Goal: Task Accomplishment & Management: Manage account settings

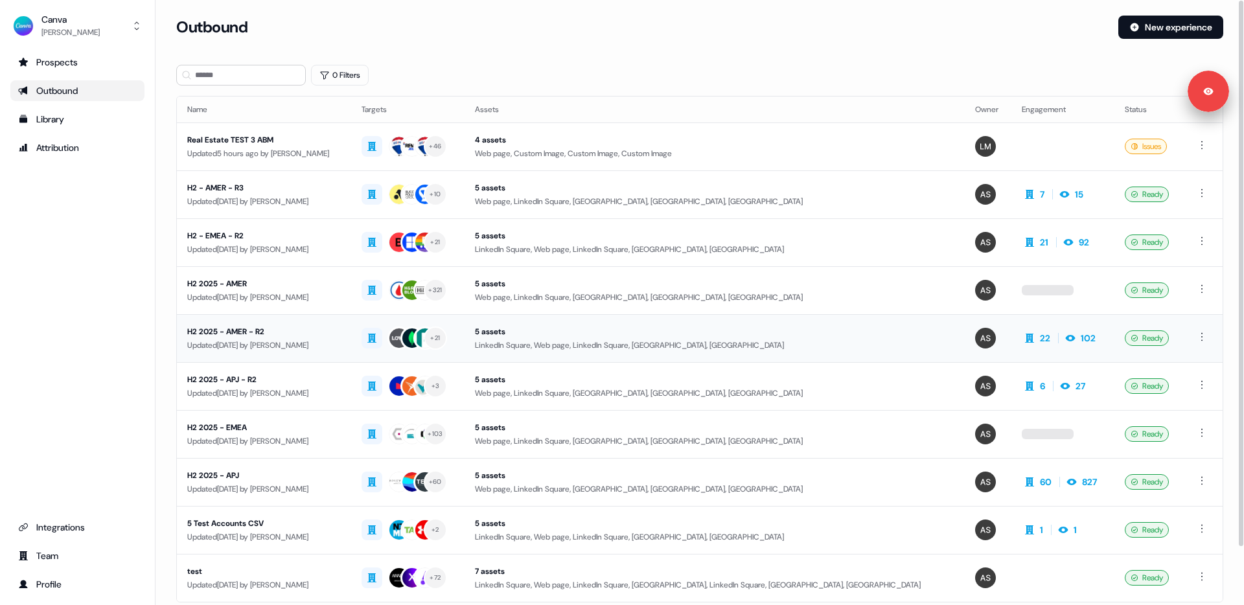
click at [272, 347] on div "Updated [DATE] by [PERSON_NAME]" at bounding box center [263, 345] width 153 height 13
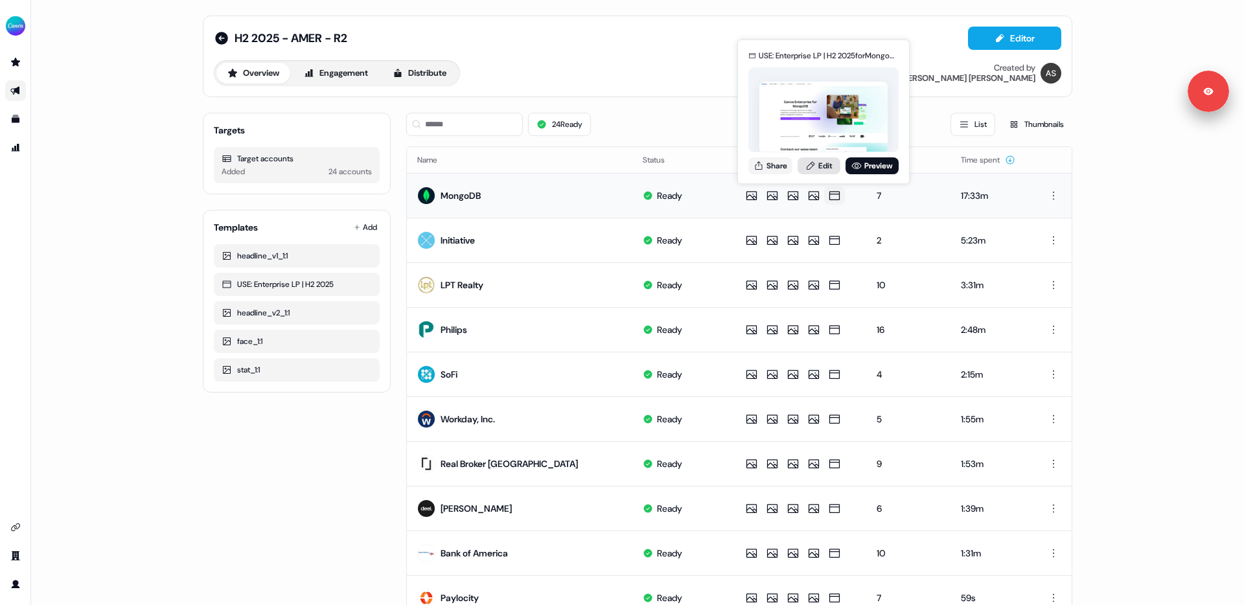
click at [820, 166] on link "Edit" at bounding box center [818, 165] width 43 height 17
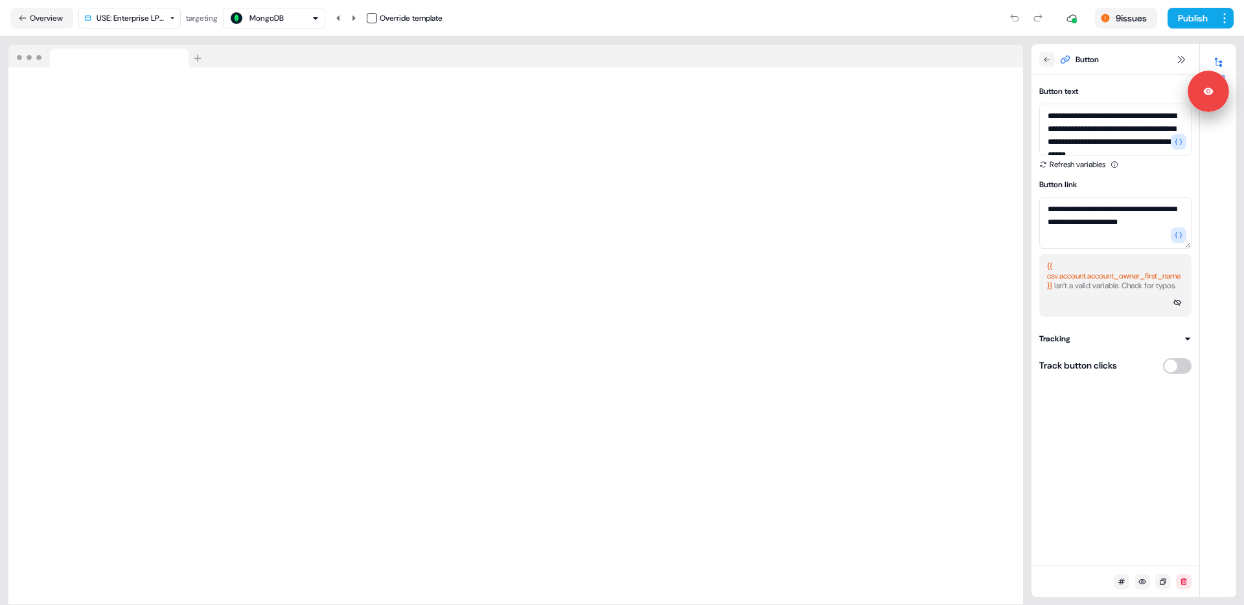
click at [1181, 51] on div "Button" at bounding box center [1115, 59] width 168 height 31
click at [172, 19] on html "**********" at bounding box center [622, 302] width 1244 height 605
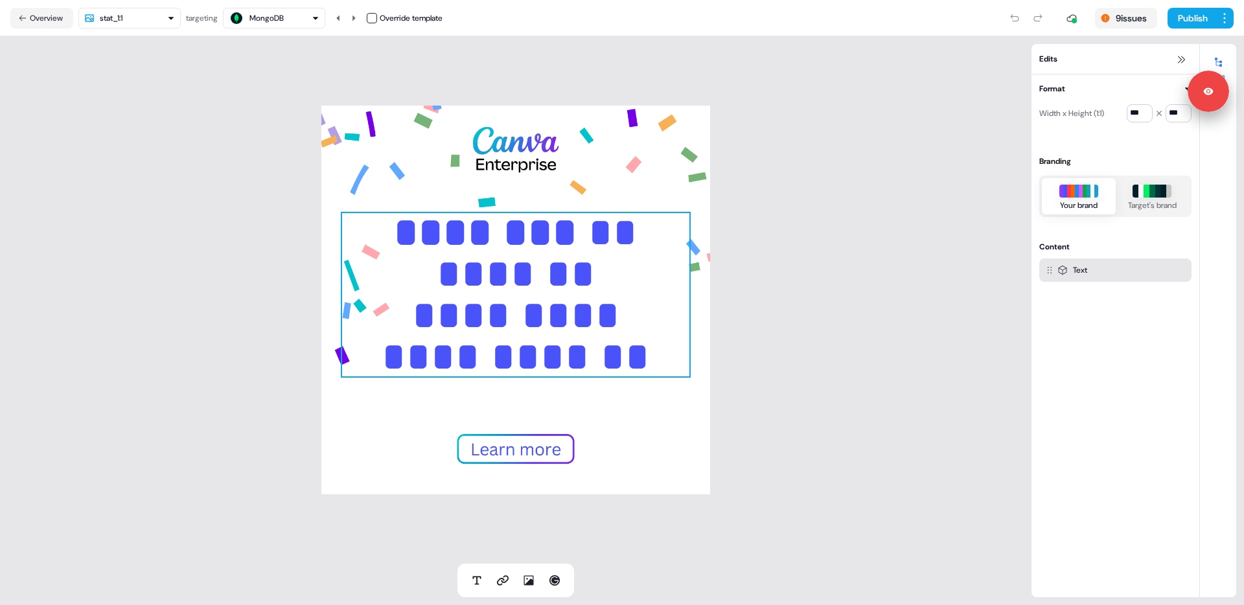
click at [459, 271] on p "**********" at bounding box center [516, 295] width 350 height 166
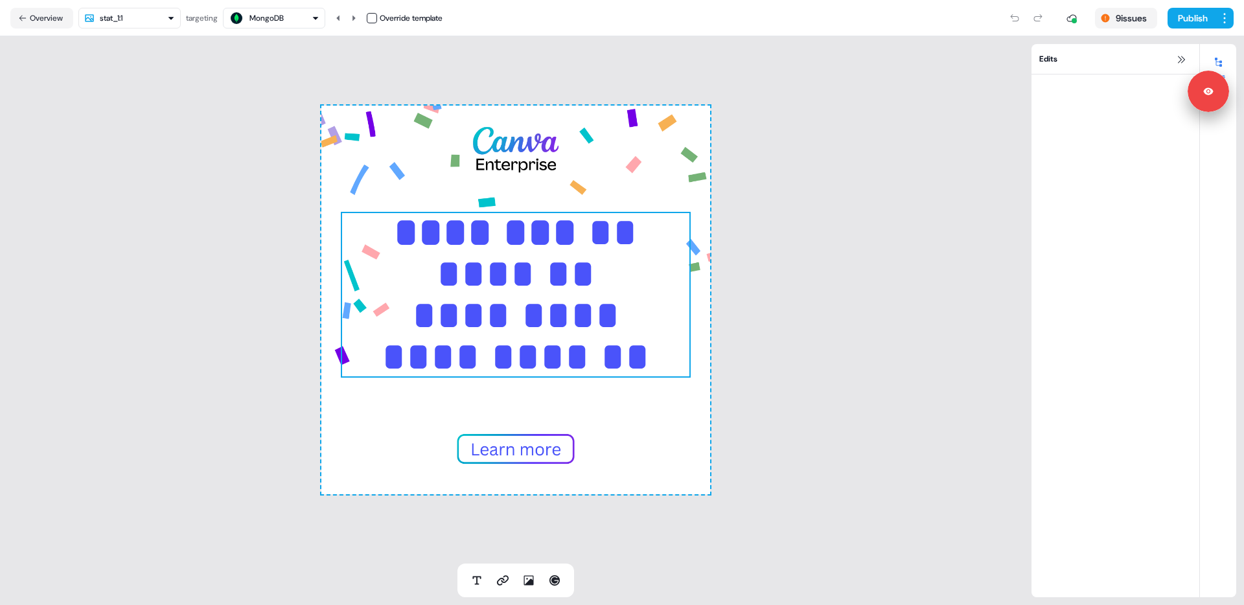
click at [459, 271] on p "**********" at bounding box center [516, 295] width 350 height 166
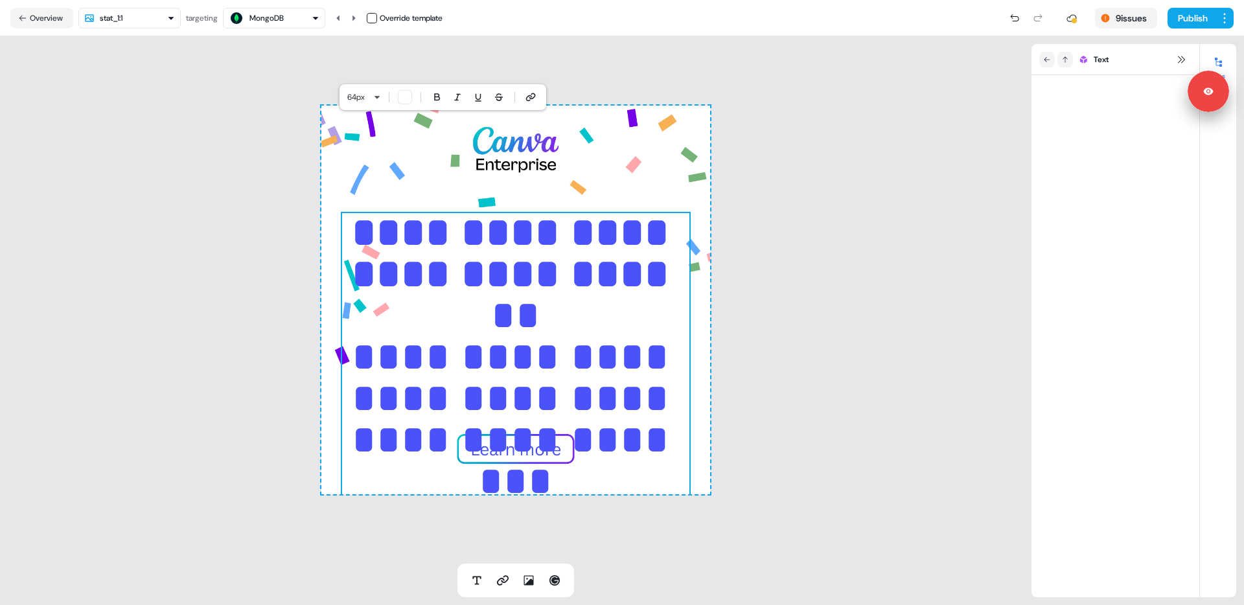
scroll to position [94, 0]
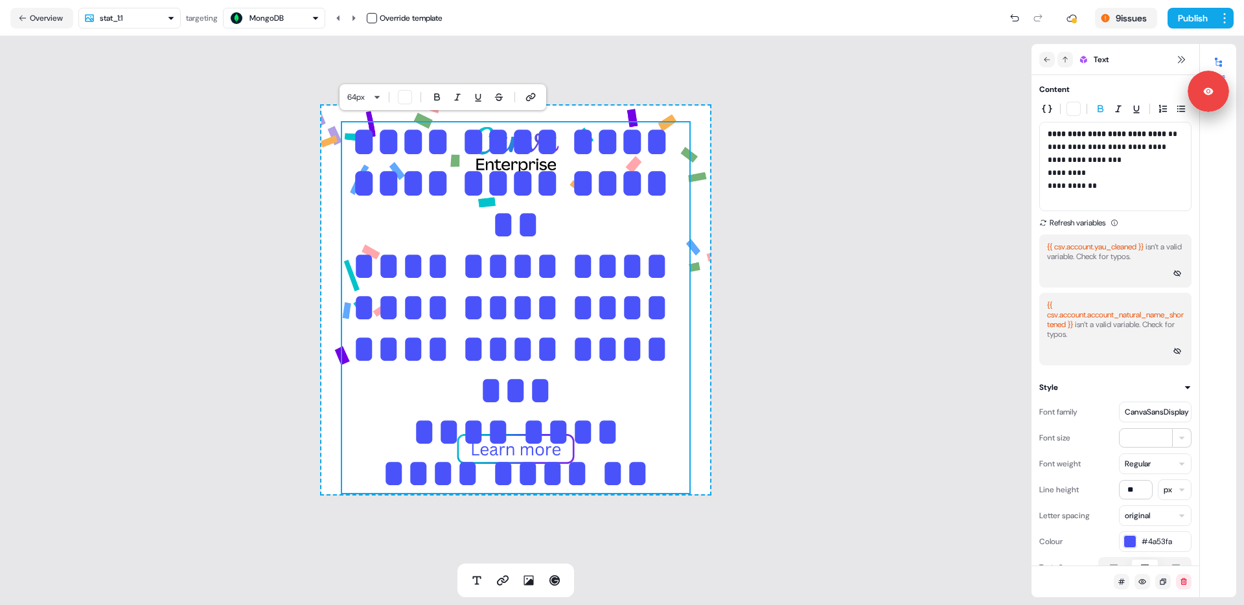
click at [280, 244] on div "**********" at bounding box center [515, 299] width 1031 height 527
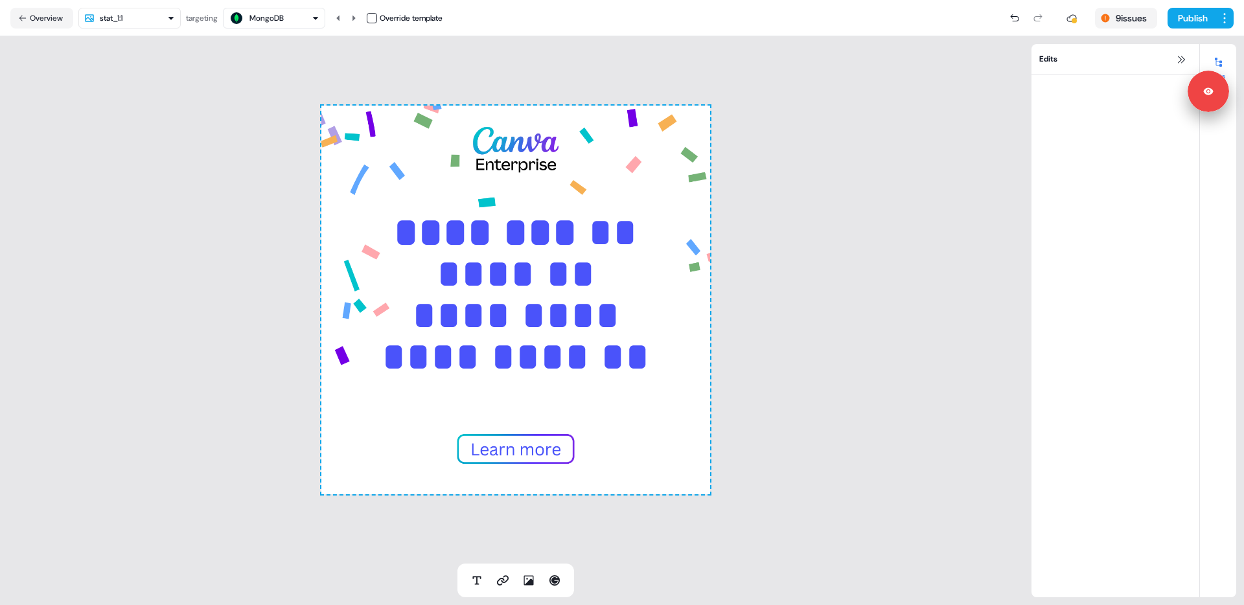
scroll to position [0, 0]
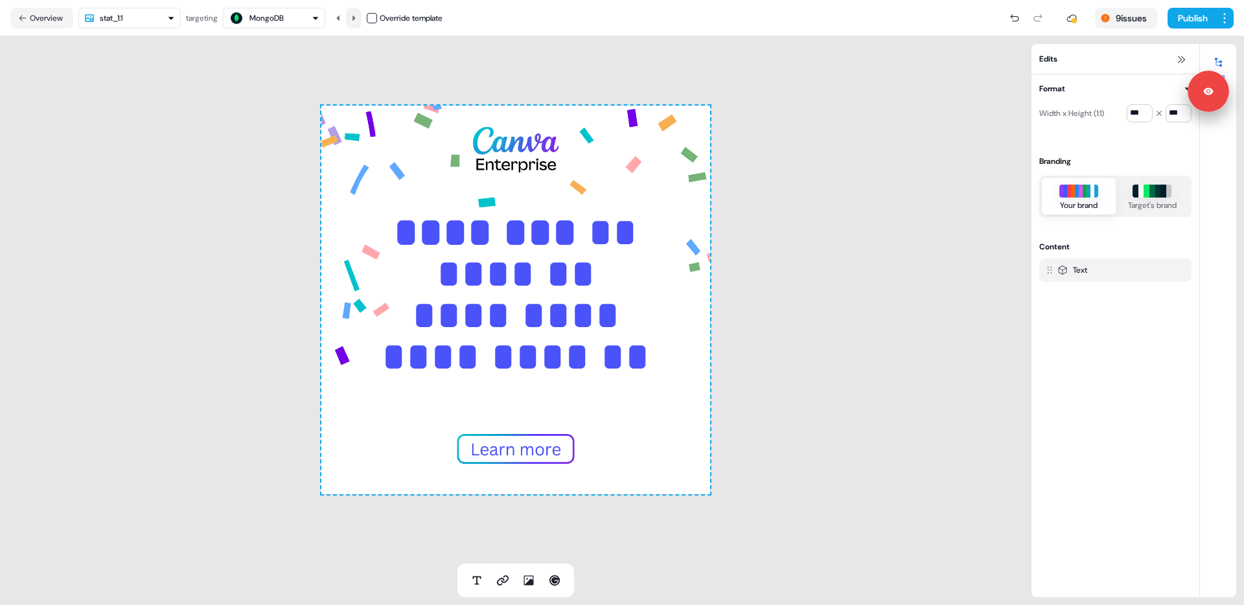
click at [357, 19] on icon at bounding box center [354, 18] width 8 height 8
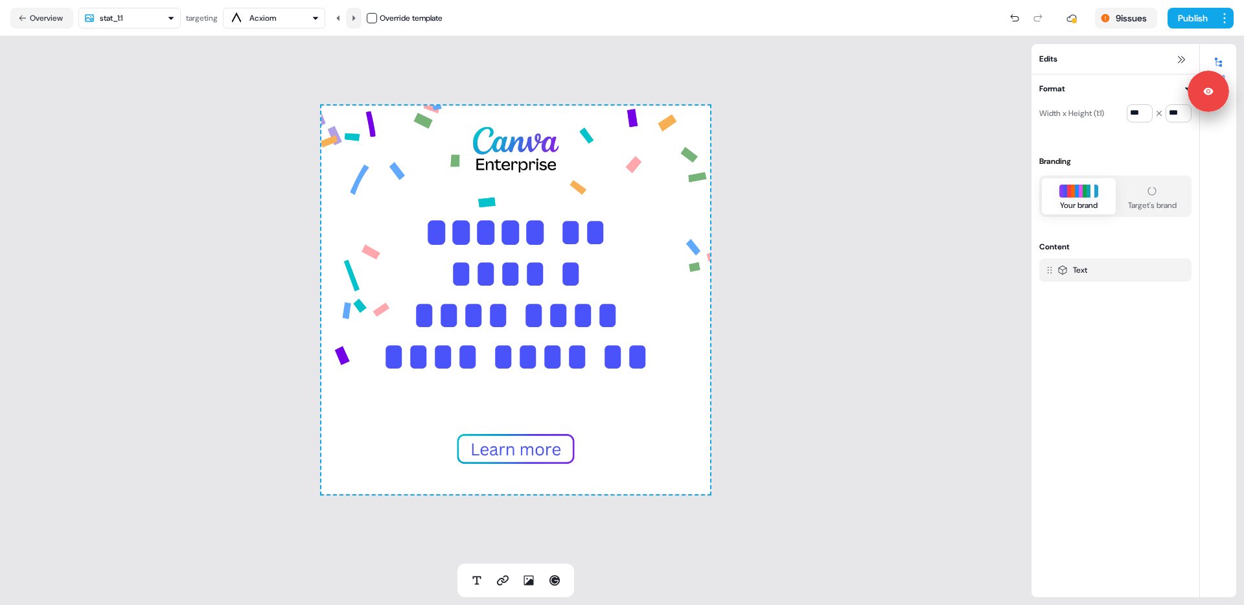
click at [358, 19] on icon at bounding box center [354, 18] width 8 height 8
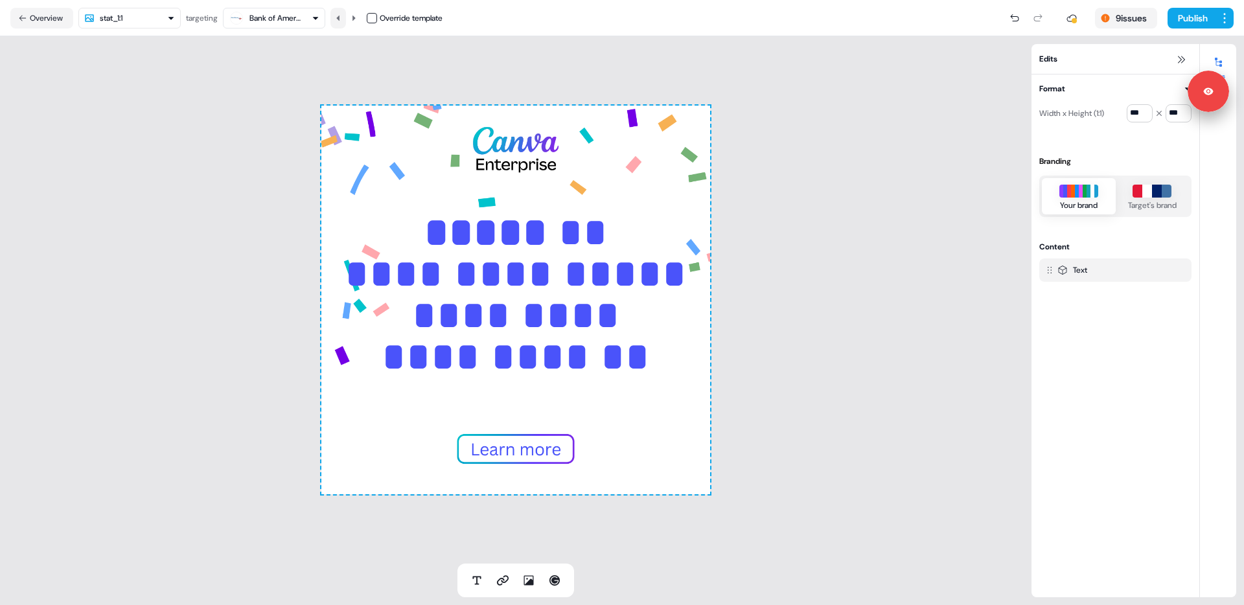
click at [339, 18] on icon at bounding box center [337, 17] width 3 height 5
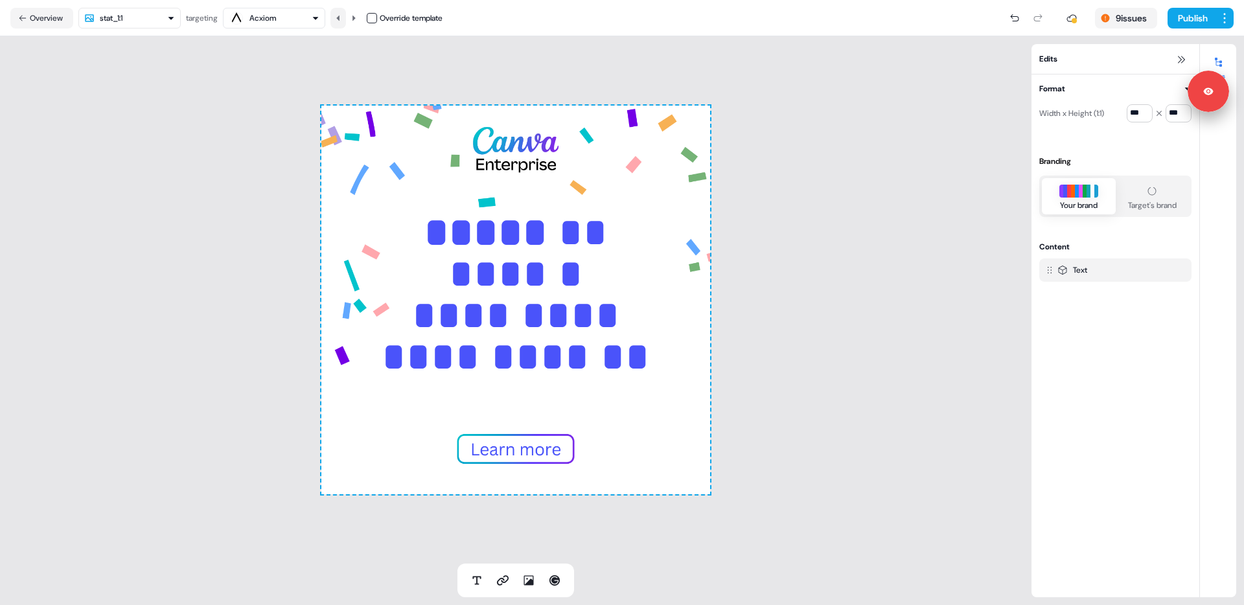
click at [339, 18] on icon at bounding box center [337, 17] width 3 height 5
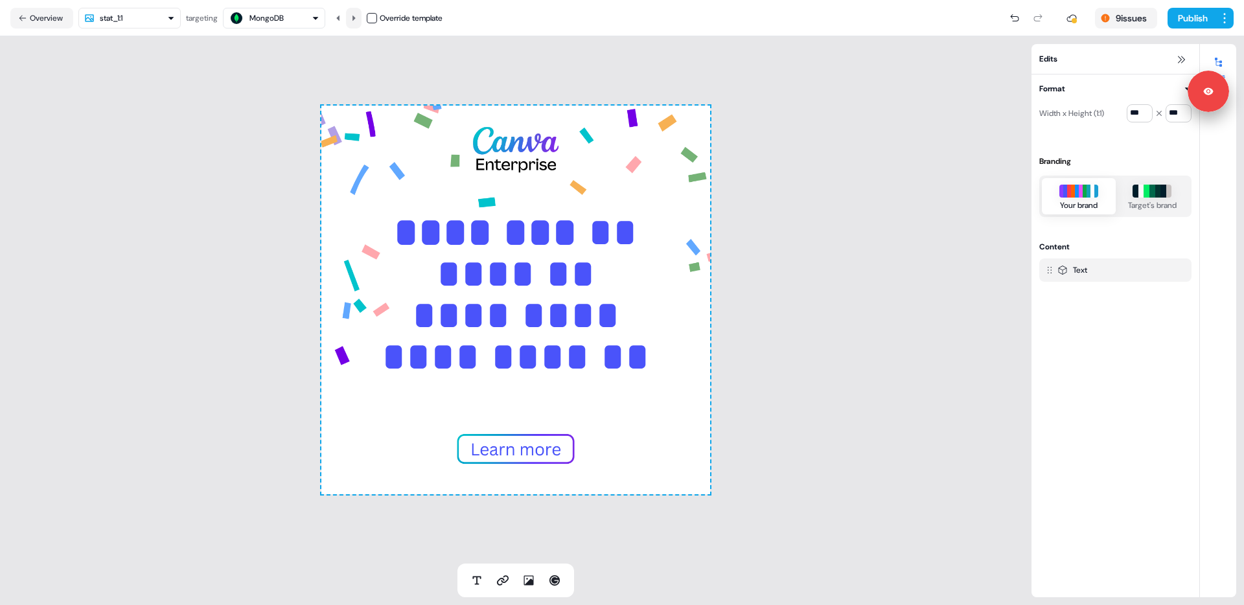
click at [354, 21] on icon at bounding box center [354, 18] width 8 height 8
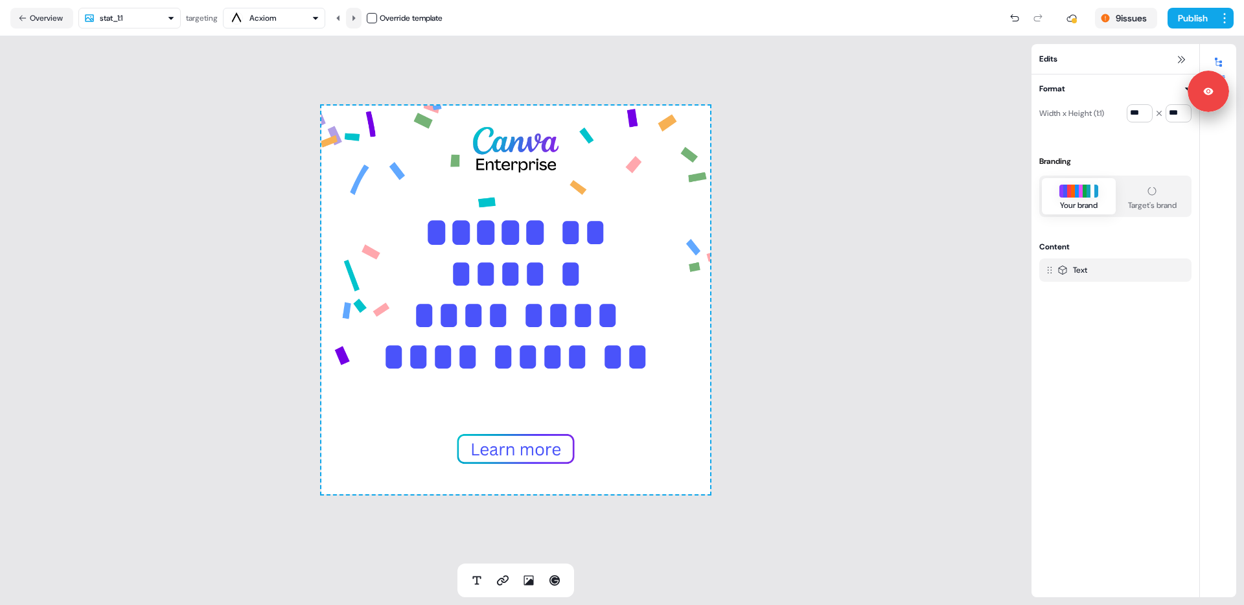
click at [354, 21] on icon at bounding box center [354, 18] width 8 height 8
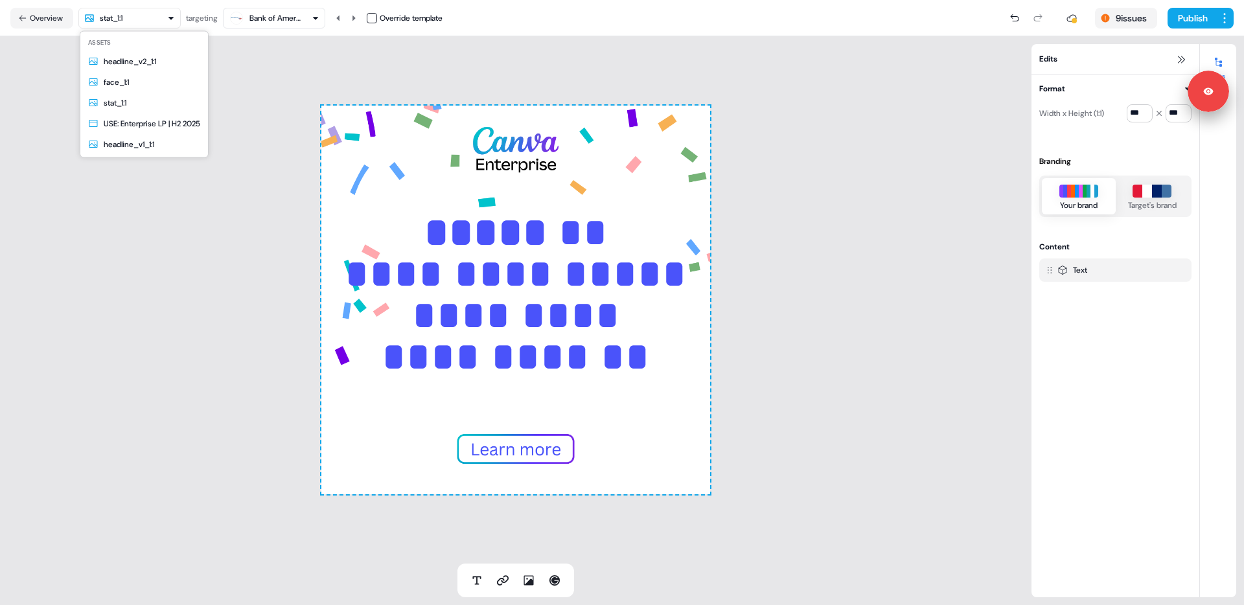
click at [167, 18] on html "**********" at bounding box center [622, 302] width 1244 height 605
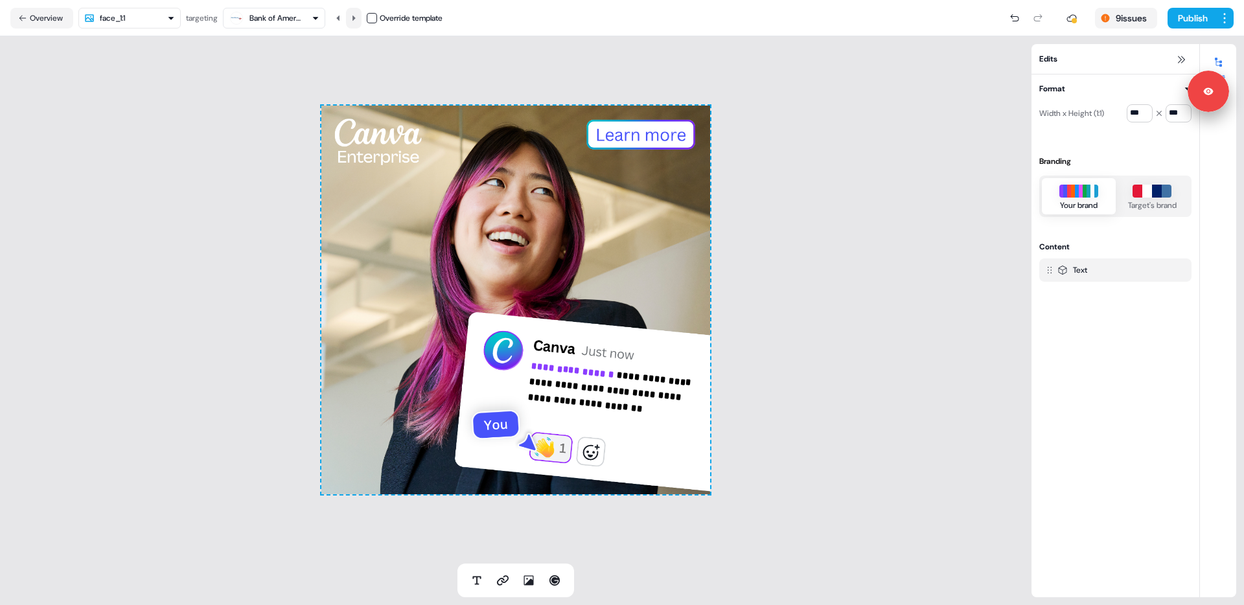
click at [358, 22] on button at bounding box center [354, 18] width 16 height 21
click at [358, 20] on icon at bounding box center [354, 18] width 8 height 8
click at [339, 19] on icon at bounding box center [338, 18] width 8 height 8
click at [358, 21] on icon at bounding box center [354, 18] width 8 height 8
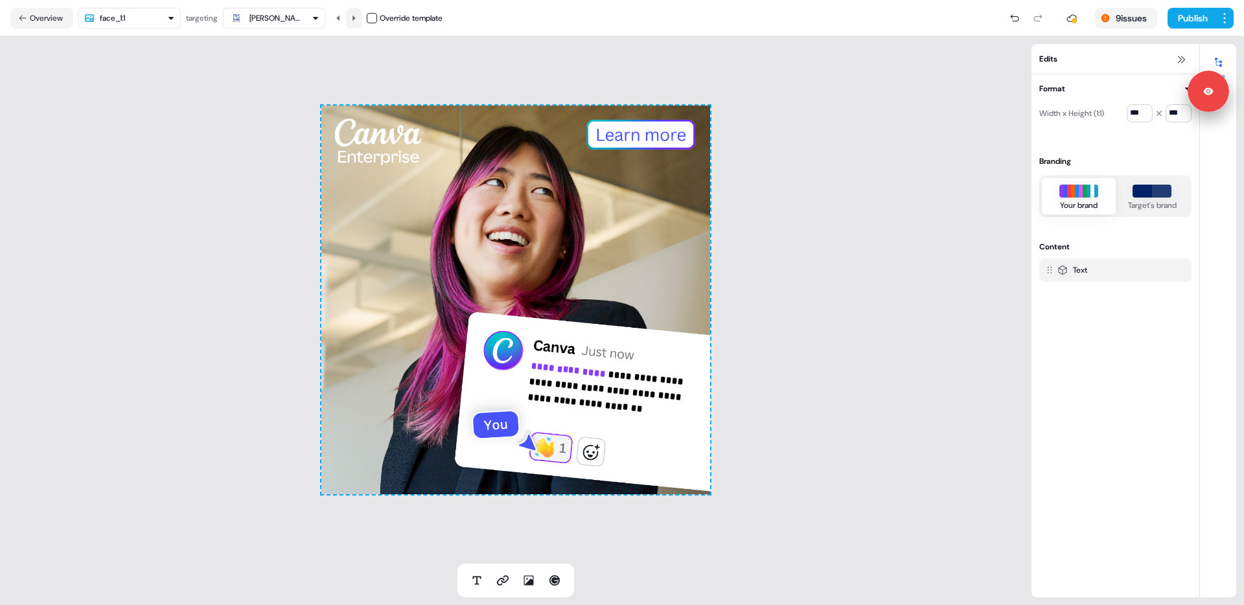
click at [358, 21] on icon at bounding box center [354, 18] width 8 height 8
click at [53, 17] on button "Overview" at bounding box center [41, 18] width 63 height 21
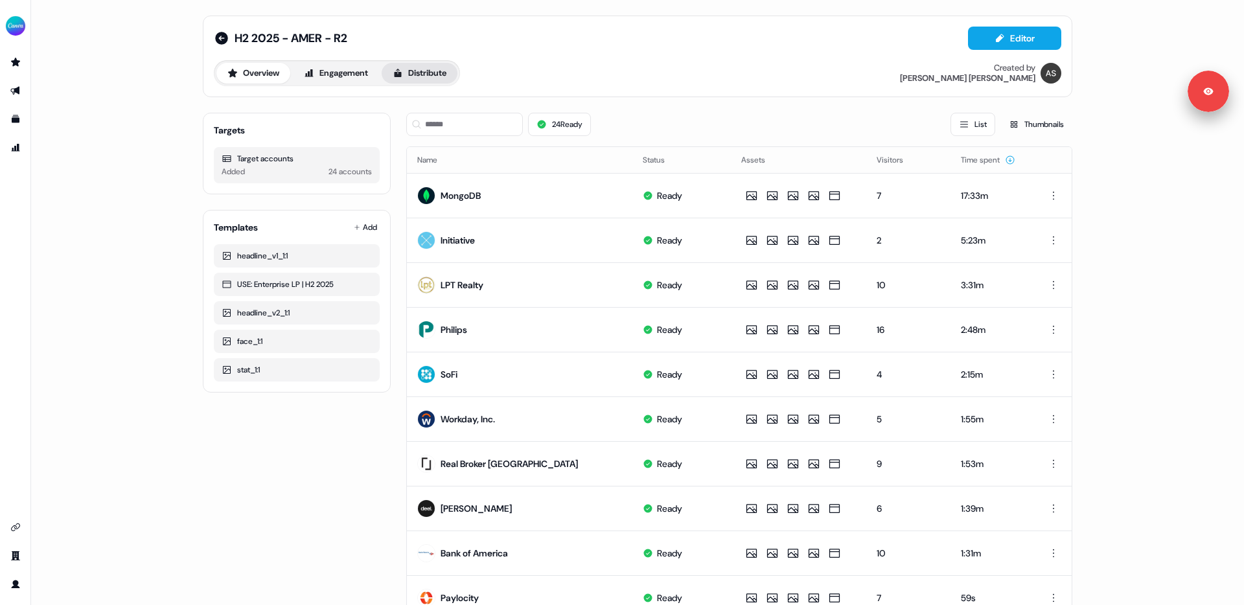
click at [426, 75] on button "Distribute" at bounding box center [419, 73] width 76 height 21
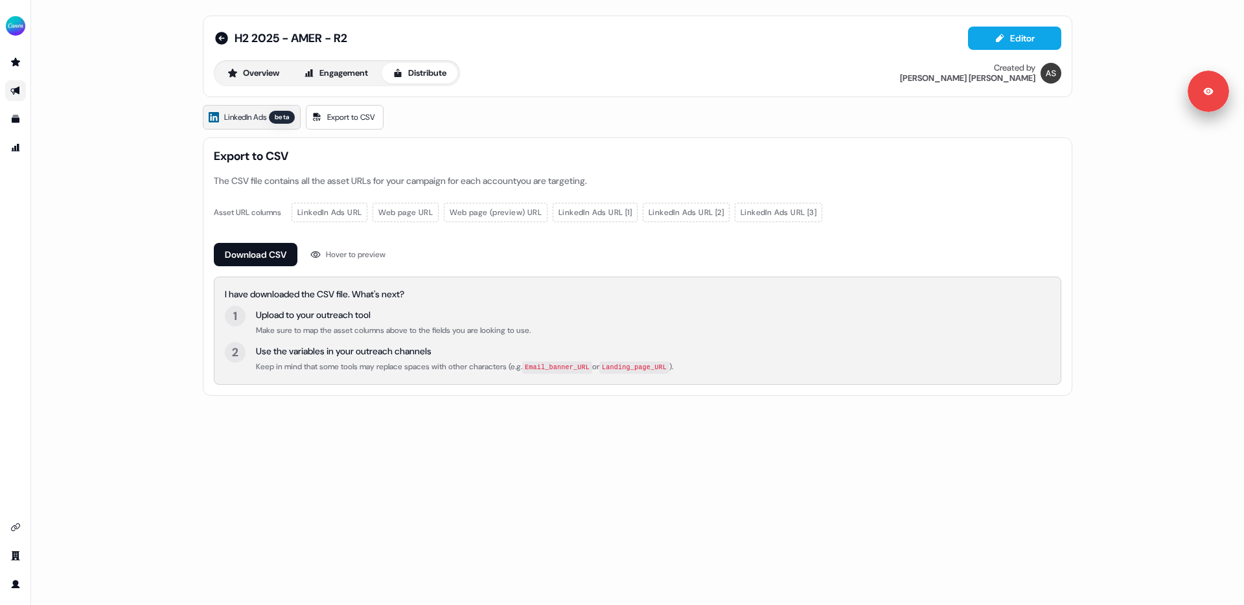
click at [253, 117] on span "LinkedIn Ads" at bounding box center [245, 117] width 42 height 13
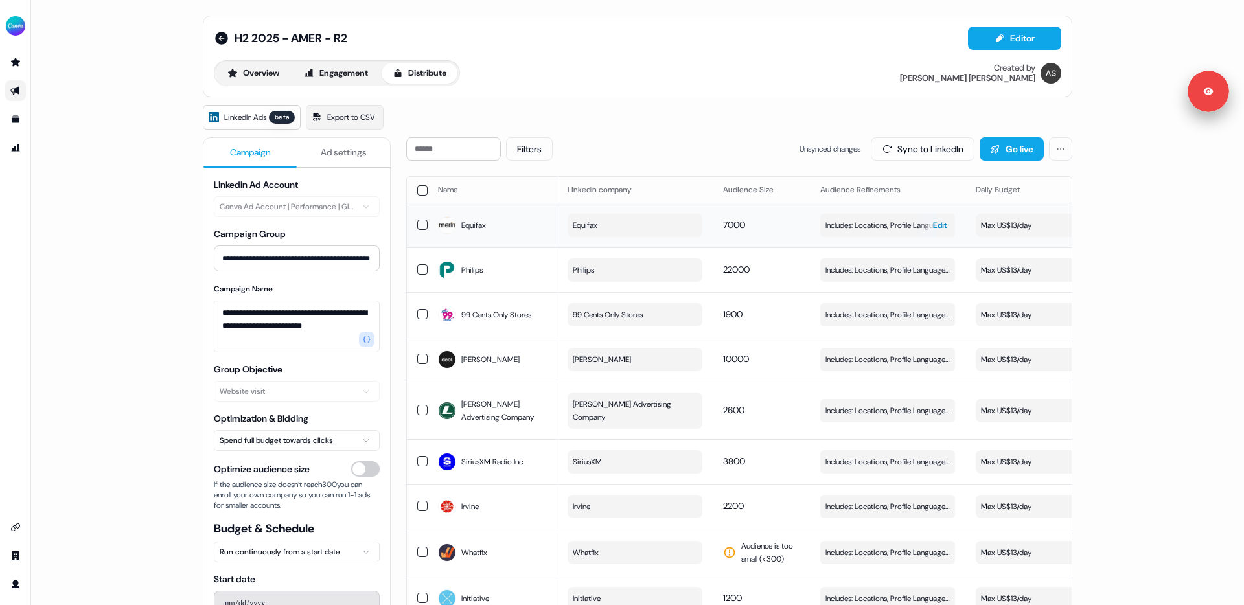
click at [933, 226] on span "Edit" at bounding box center [940, 225] width 14 height 13
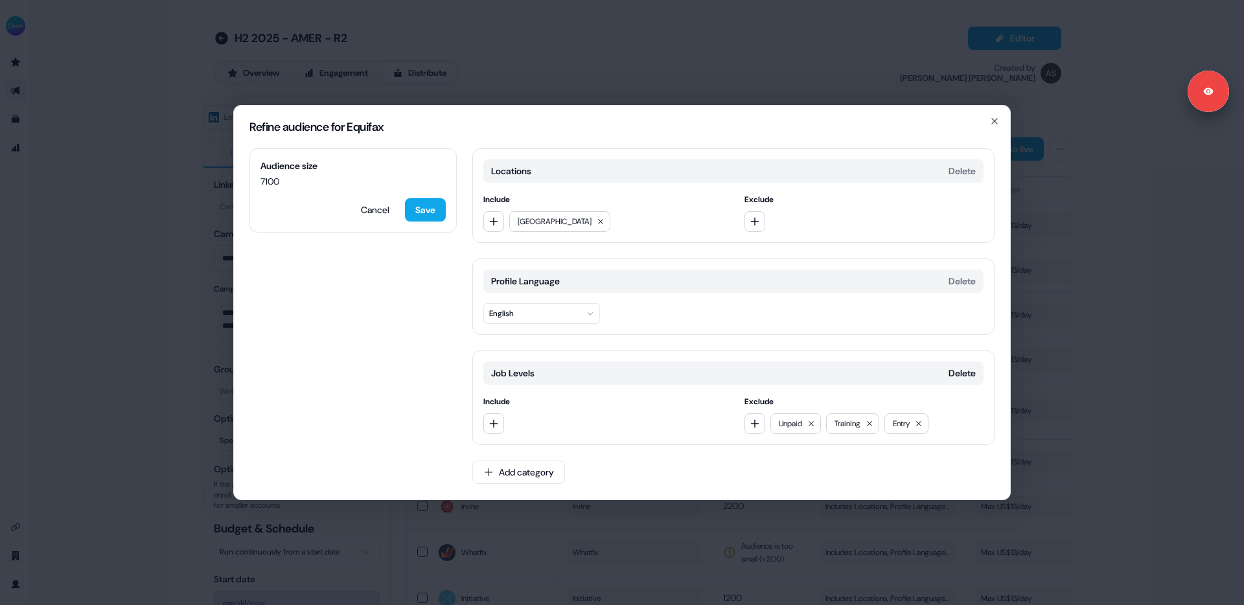
click at [155, 254] on div "Refine audience for Equifax Audience size 7100 Cancel Save Locations Delete Inc…" at bounding box center [622, 302] width 1244 height 605
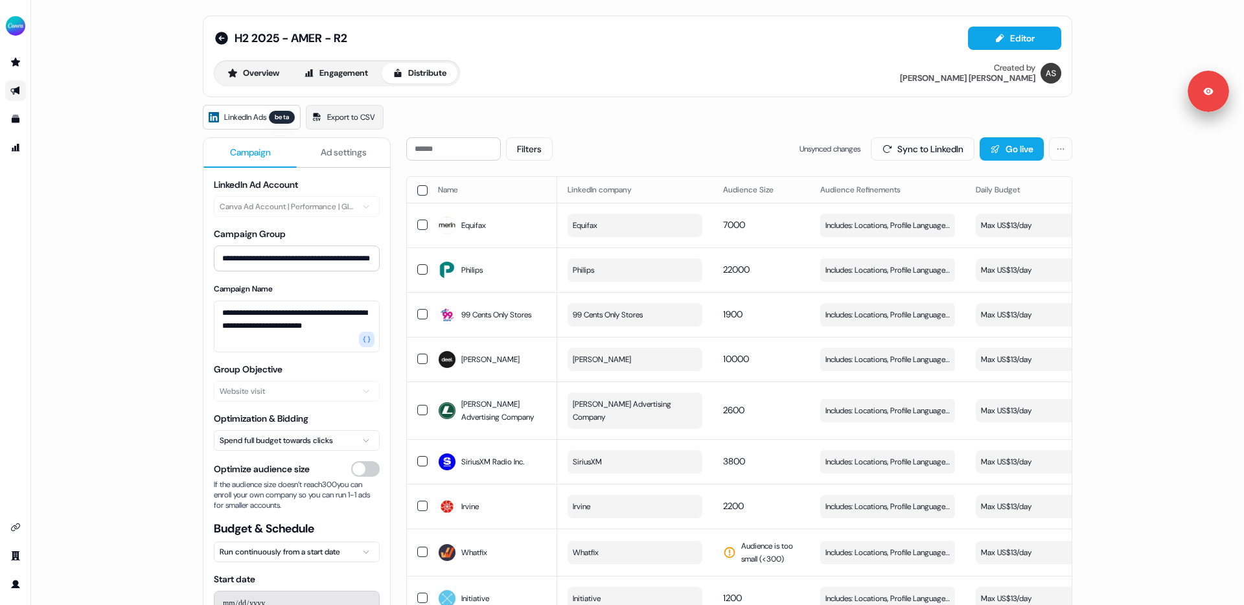
click at [682, 152] on div "Filters Unsynced changes Sync to LinkedIn Go live" at bounding box center [739, 148] width 666 height 23
click at [937, 224] on span "Edit" at bounding box center [940, 225] width 14 height 13
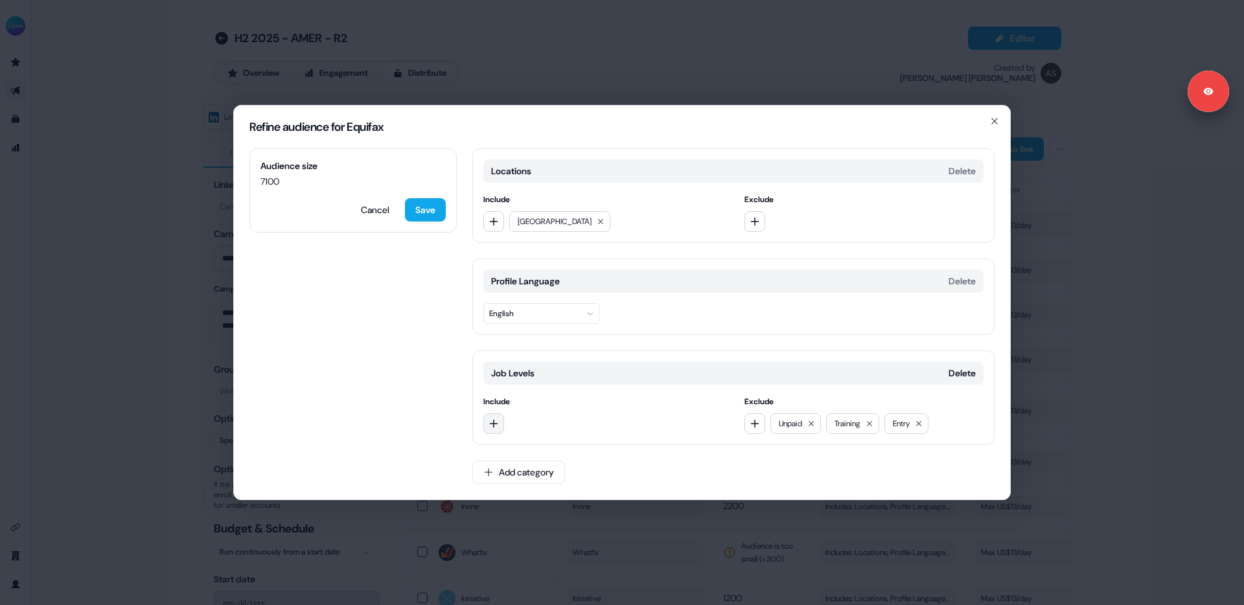
click at [499, 420] on button "button" at bounding box center [493, 423] width 21 height 21
click at [454, 344] on div "Audience size 7100 Cancel Save Locations Delete Include [GEOGRAPHIC_DATA] Exclu…" at bounding box center [622, 323] width 776 height 351
click at [370, 208] on button "Cancel" at bounding box center [374, 209] width 49 height 23
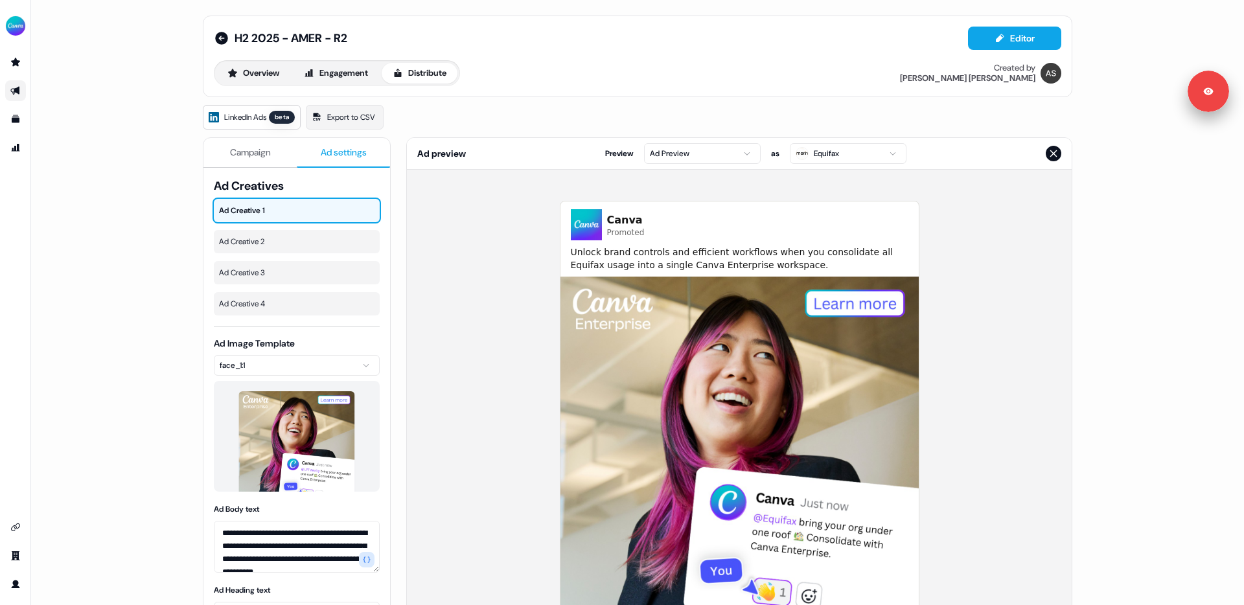
click at [334, 139] on button "Ad settings" at bounding box center [343, 153] width 93 height 30
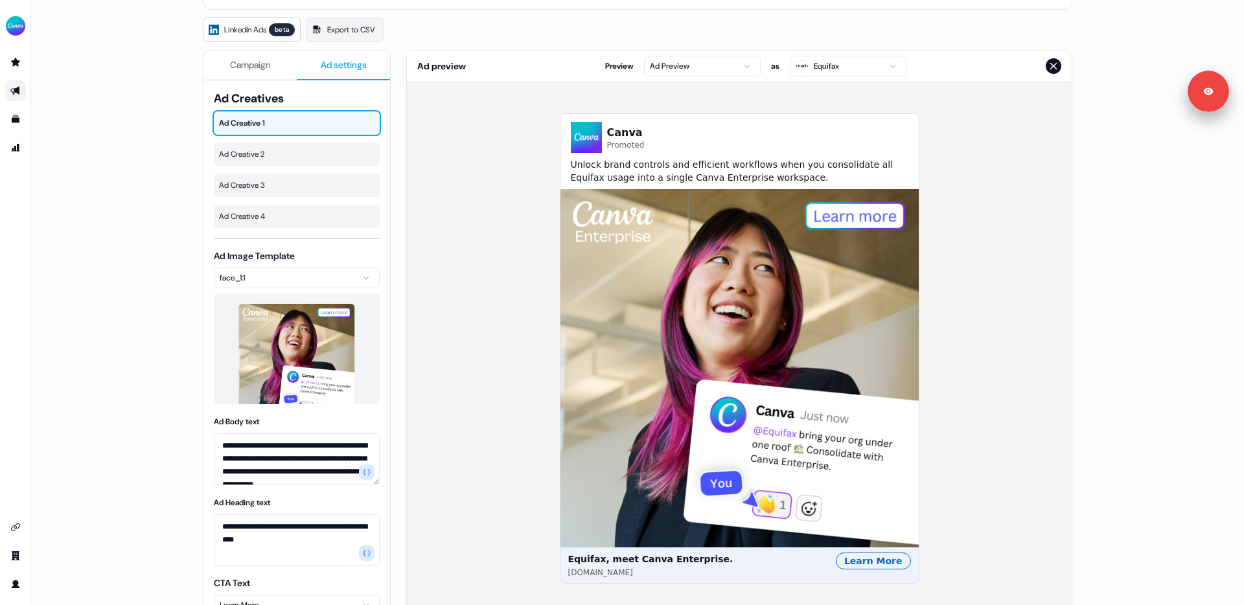
scroll to position [89, 0]
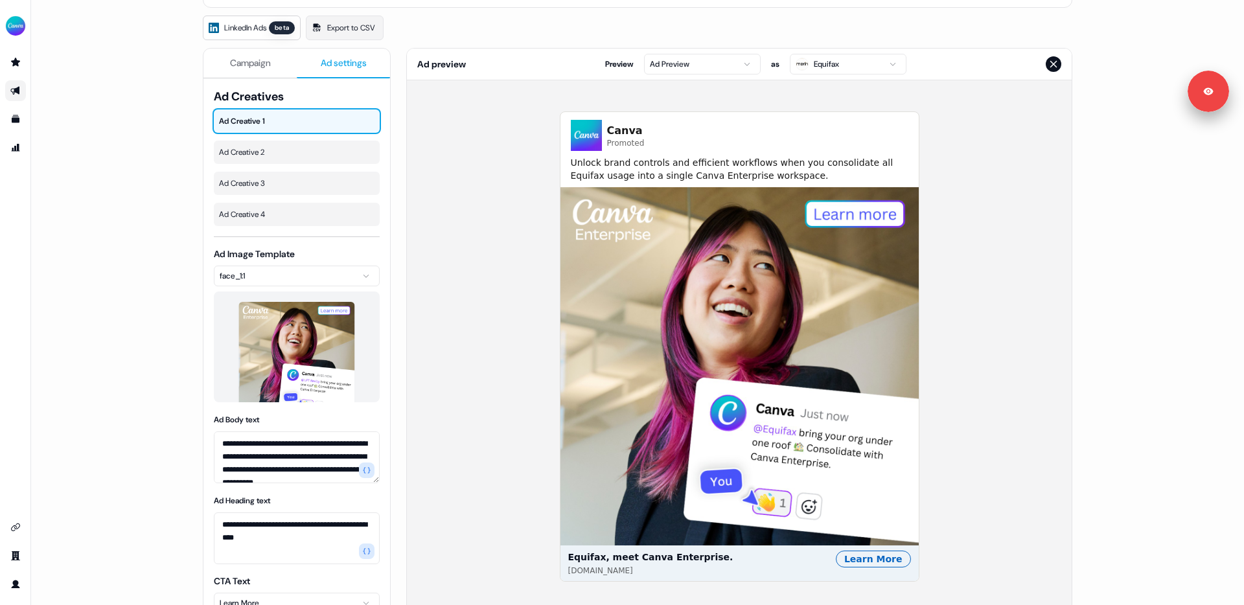
click at [834, 64] on html "**********" at bounding box center [622, 302] width 1244 height 605
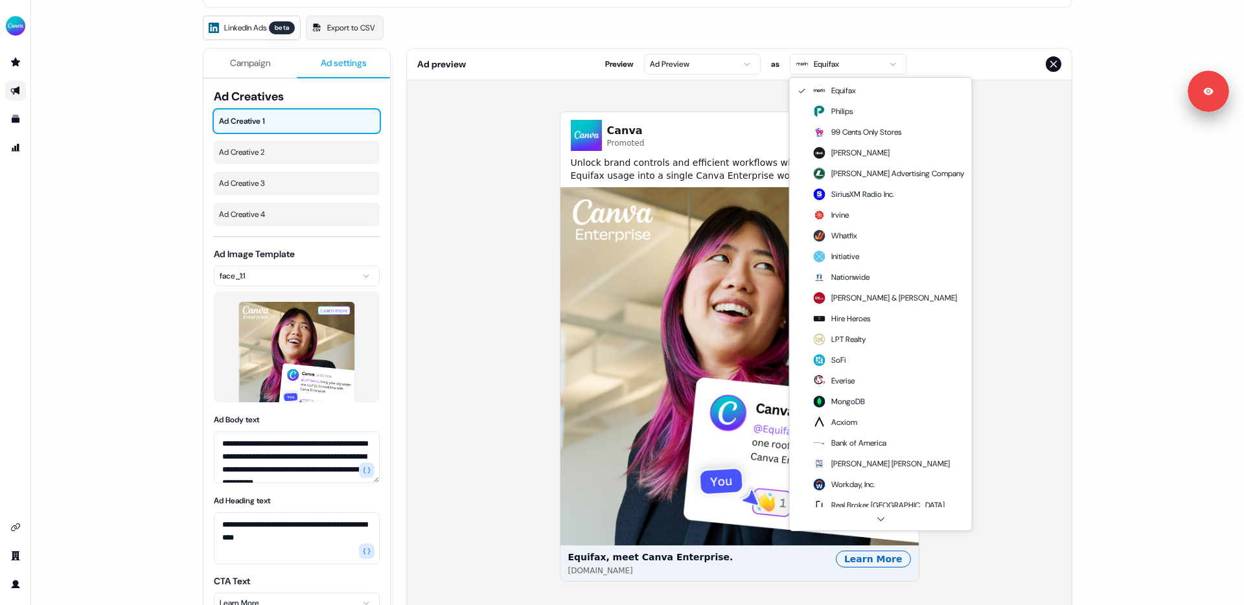
click at [995, 90] on html "**********" at bounding box center [622, 302] width 1244 height 605
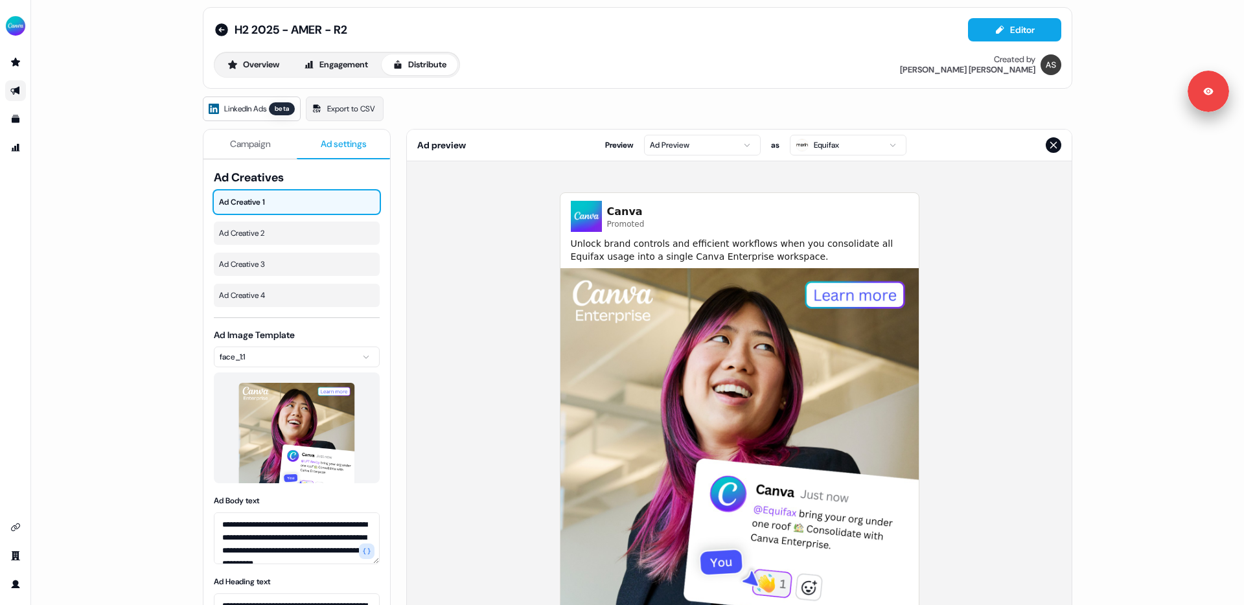
scroll to position [6, 0]
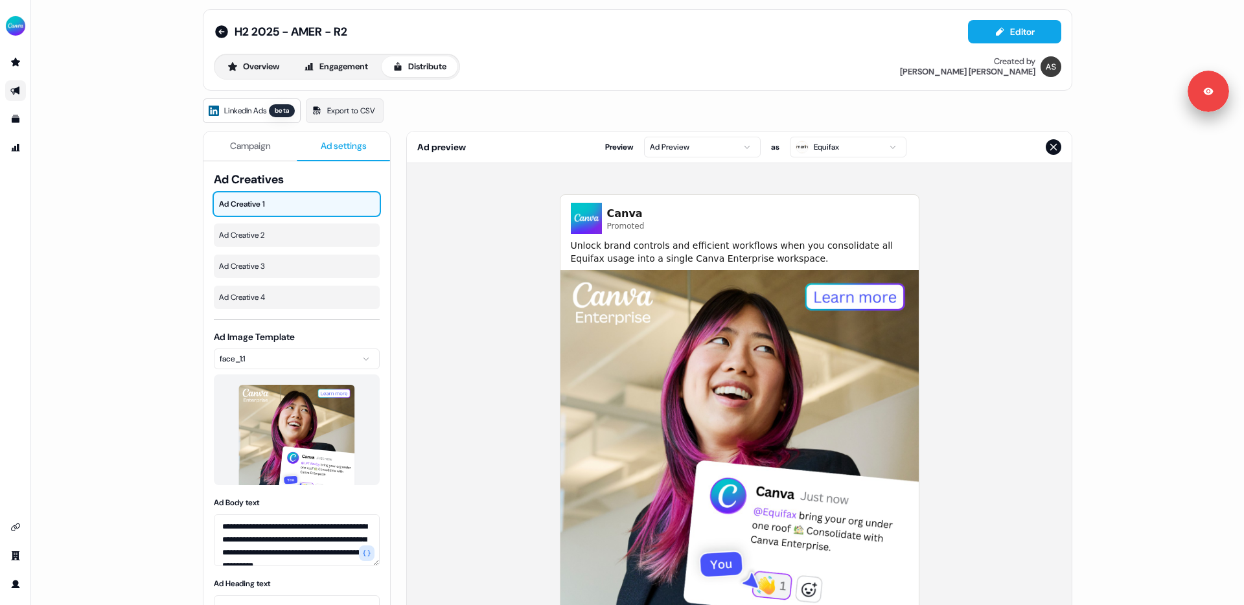
click at [823, 157] on html "**********" at bounding box center [622, 302] width 1244 height 605
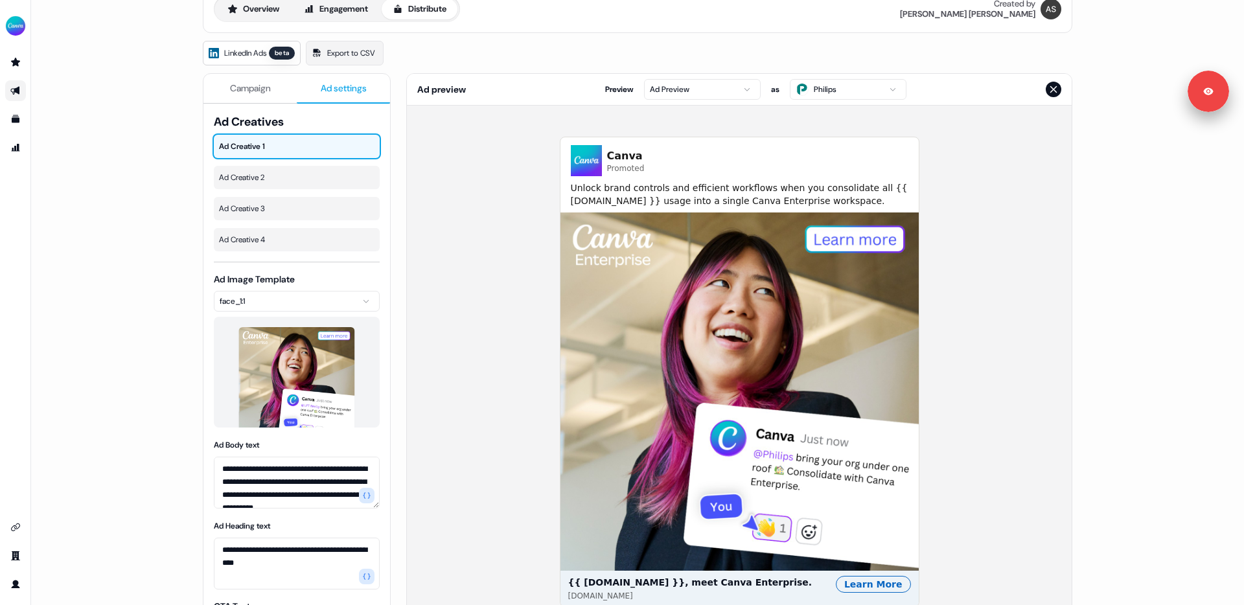
scroll to position [111, 0]
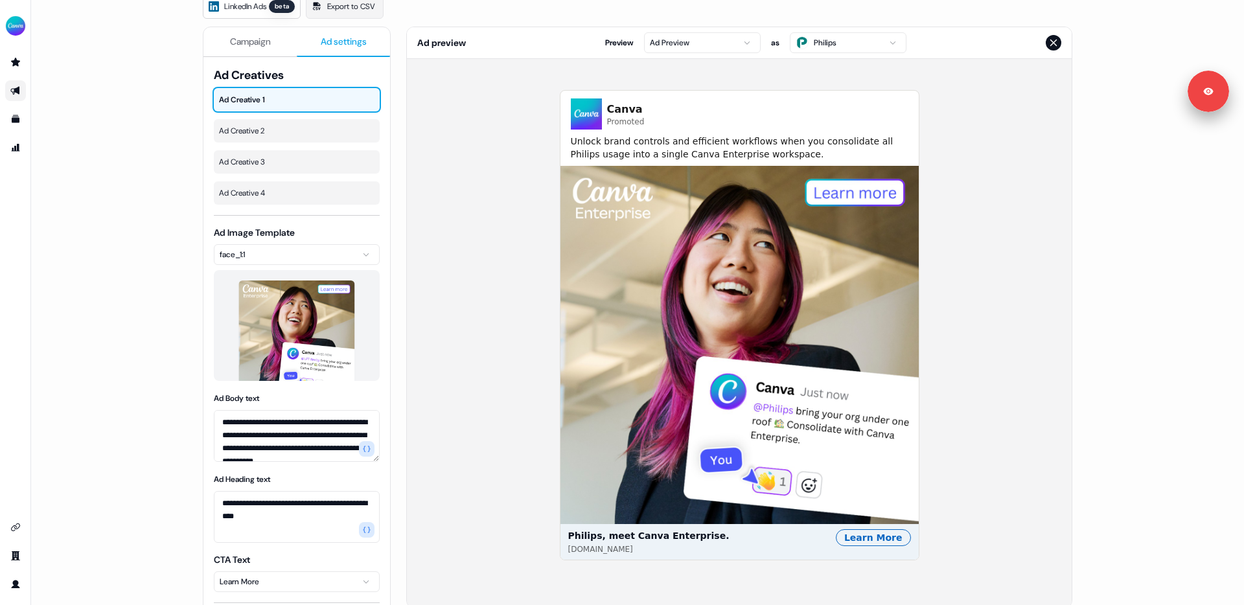
click at [838, 46] on html "**********" at bounding box center [622, 302] width 1244 height 605
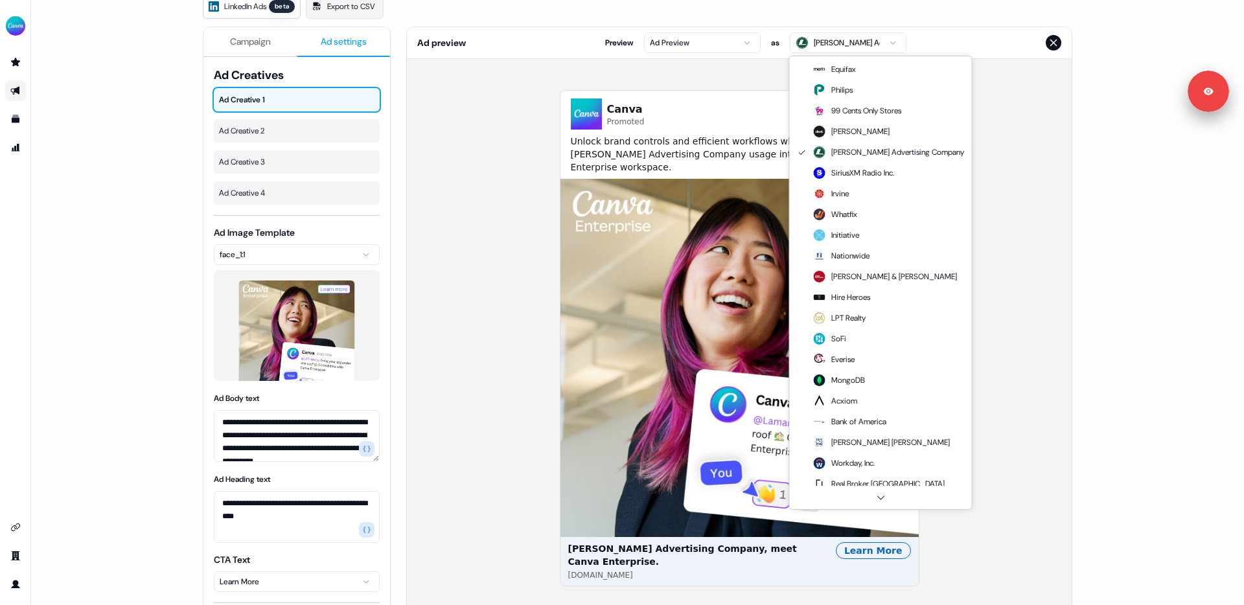
click at [838, 47] on html "**********" at bounding box center [622, 302] width 1244 height 605
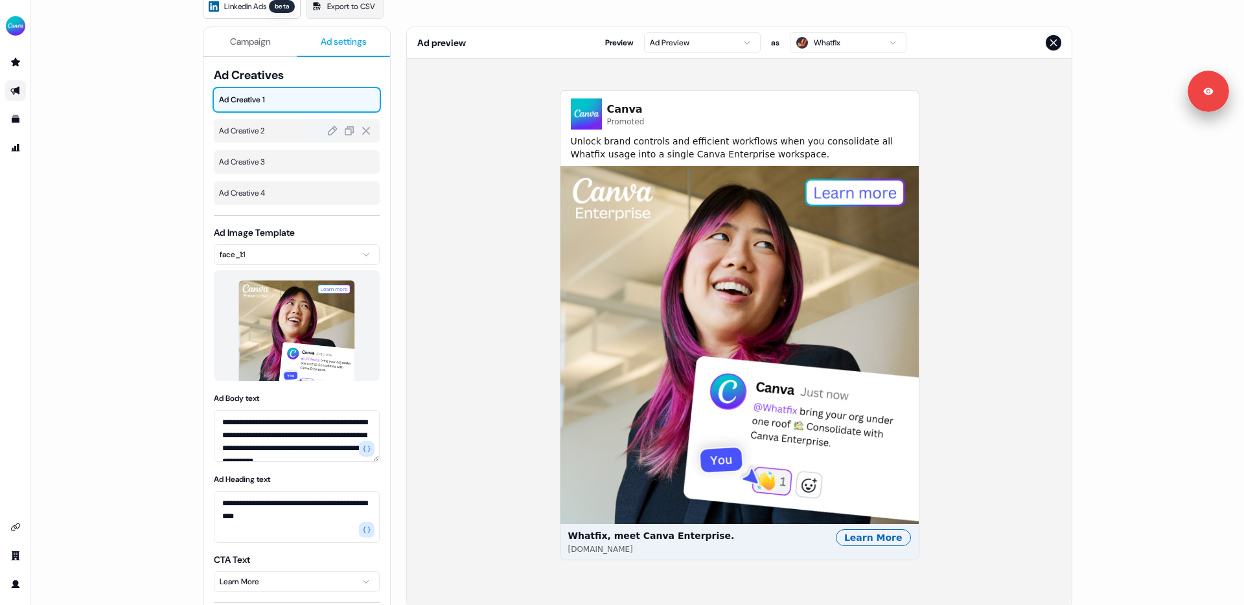
click at [279, 135] on span "Ad Creative 2" at bounding box center [296, 130] width 155 height 13
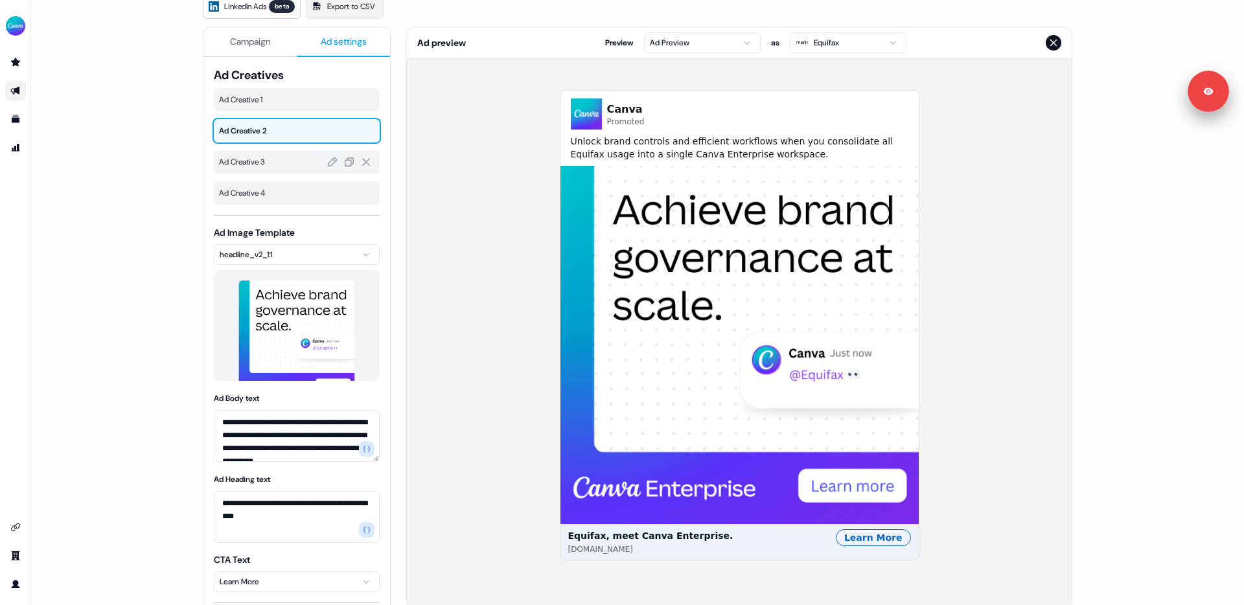
click at [280, 155] on span "Ad Creative 3" at bounding box center [296, 161] width 155 height 13
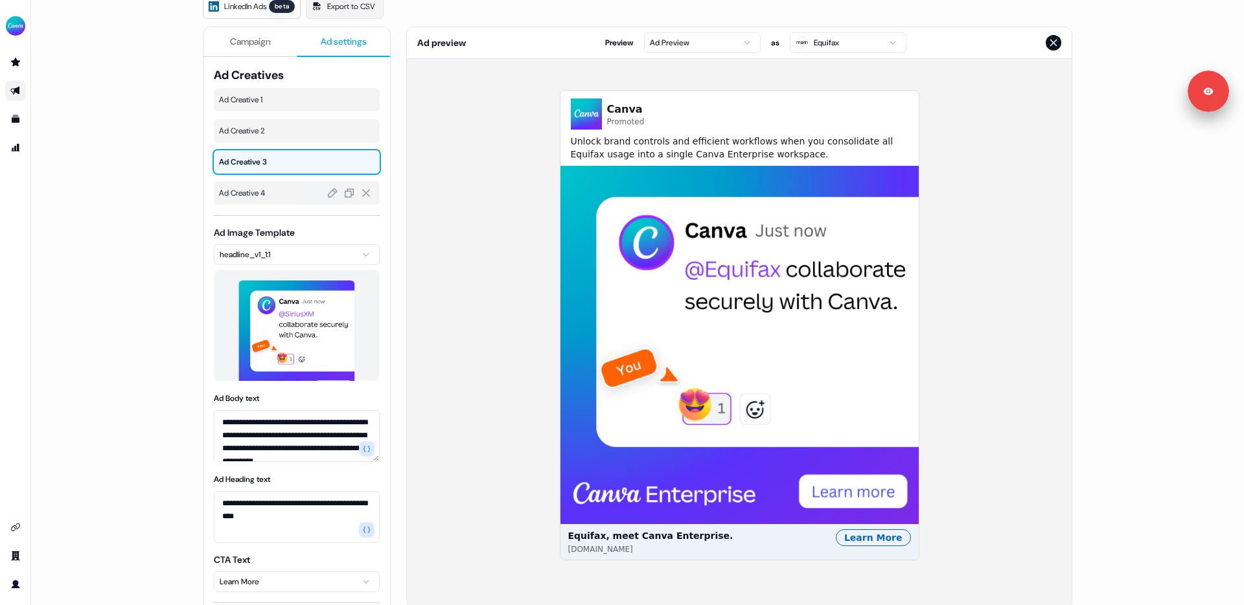
click at [290, 187] on span "Ad Creative 4" at bounding box center [296, 193] width 155 height 13
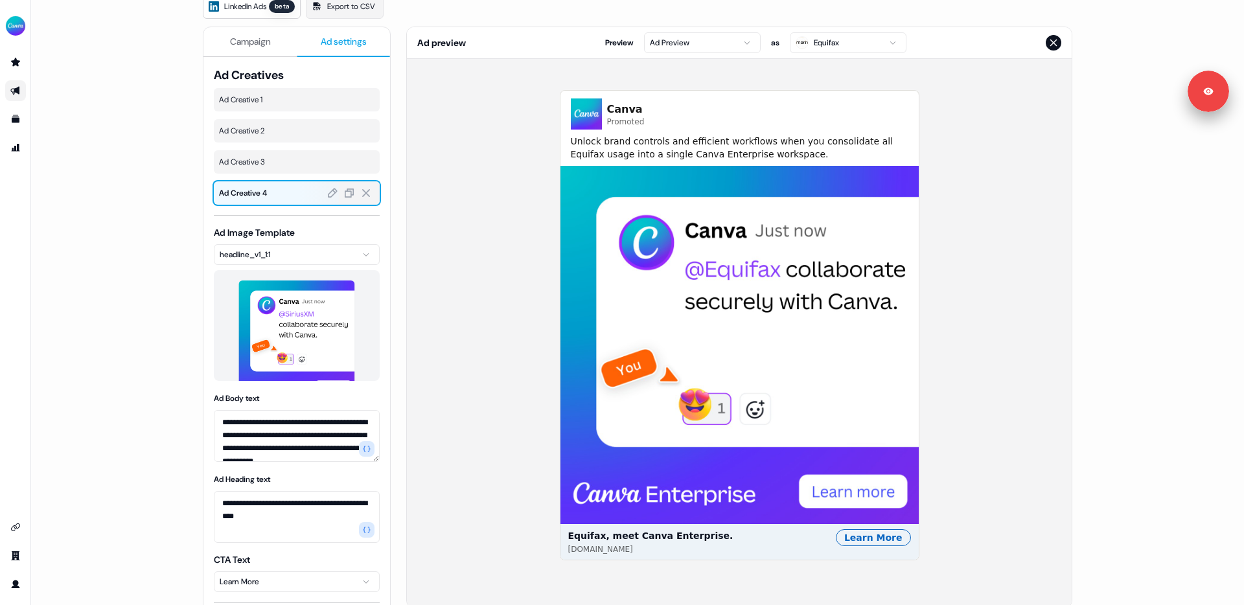
click at [288, 192] on span "Ad Creative 4" at bounding box center [296, 193] width 155 height 13
click at [291, 84] on div "Ad Creatives Ad Creative 1 Ad Creative 2 Ad Creative 3 Ad Creative 4" at bounding box center [297, 135] width 166 height 137
click at [290, 98] on span "Ad Creative 1" at bounding box center [296, 99] width 155 height 13
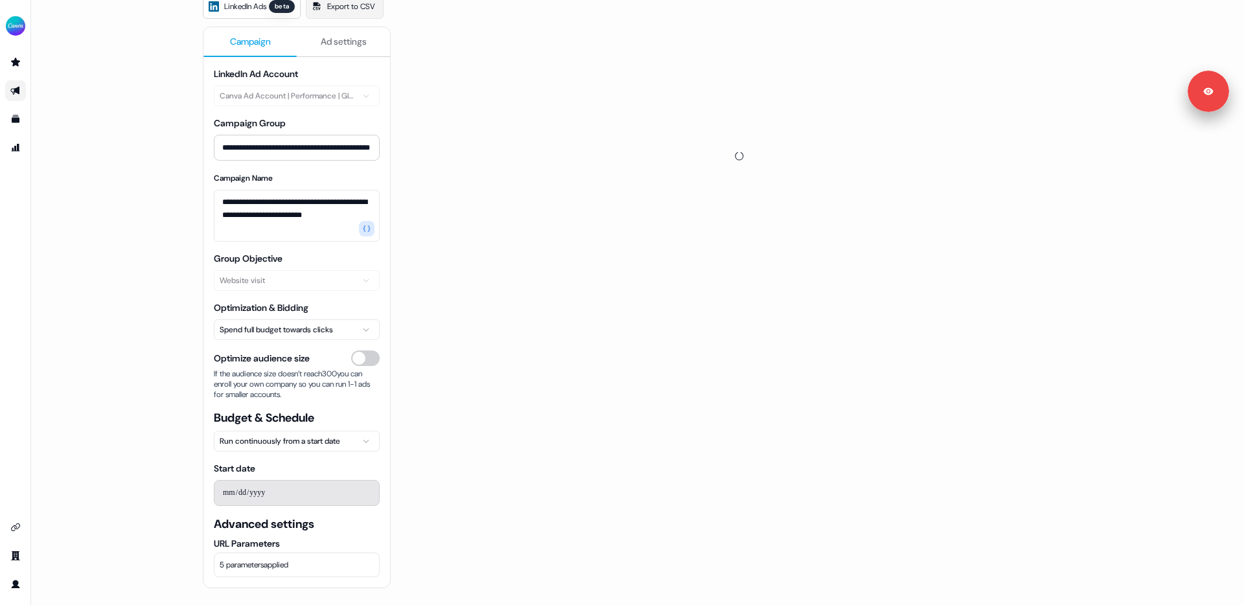
drag, startPoint x: 246, startPoint y: 38, endPoint x: 269, endPoint y: 56, distance: 29.1
click at [248, 38] on span "Campaign" at bounding box center [250, 41] width 41 height 13
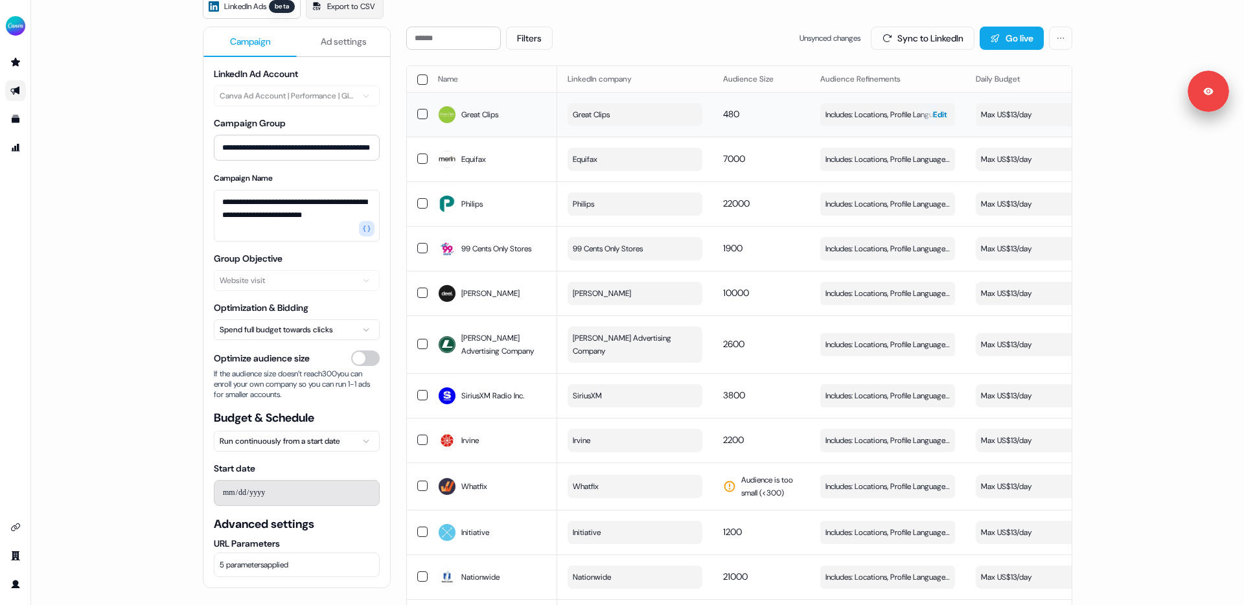
click at [934, 113] on span "Edit" at bounding box center [940, 114] width 14 height 13
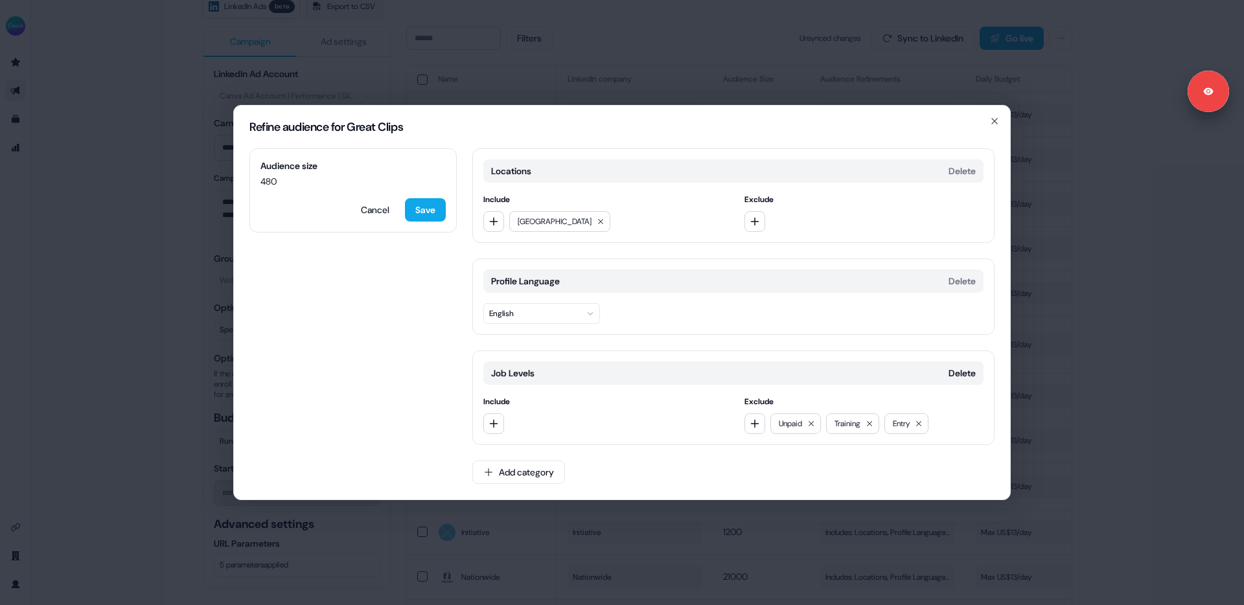
click at [103, 324] on div "Refine audience for Great Clips Audience size 480 Cancel Save Locations Delete …" at bounding box center [622, 302] width 1244 height 605
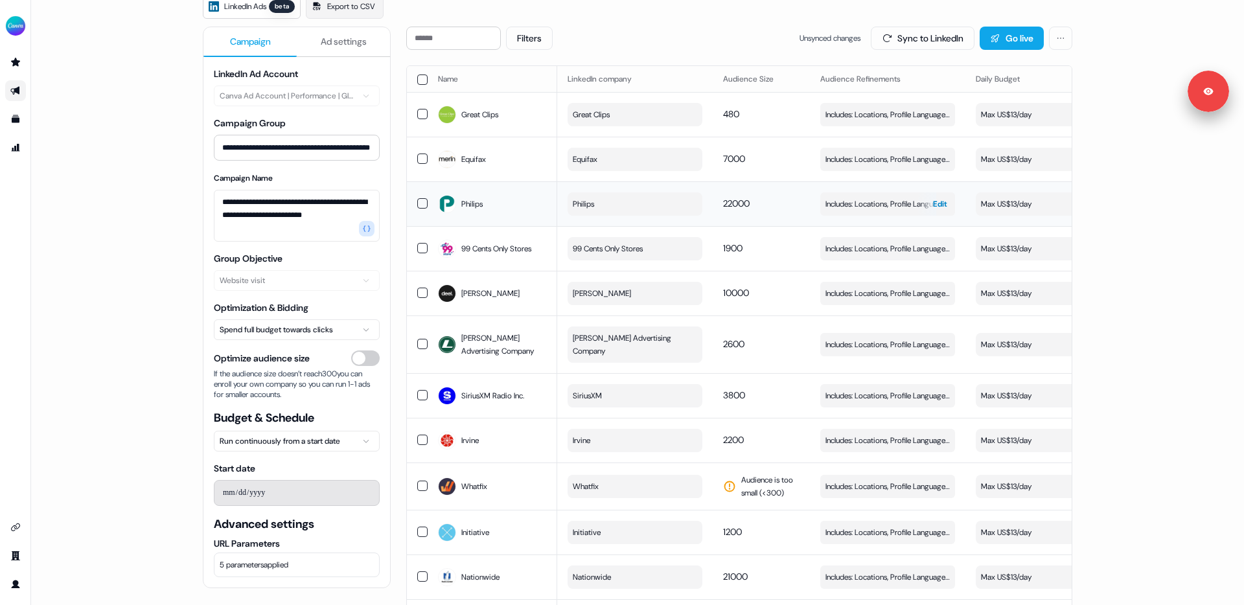
click at [941, 210] on span "Edit" at bounding box center [940, 204] width 14 height 13
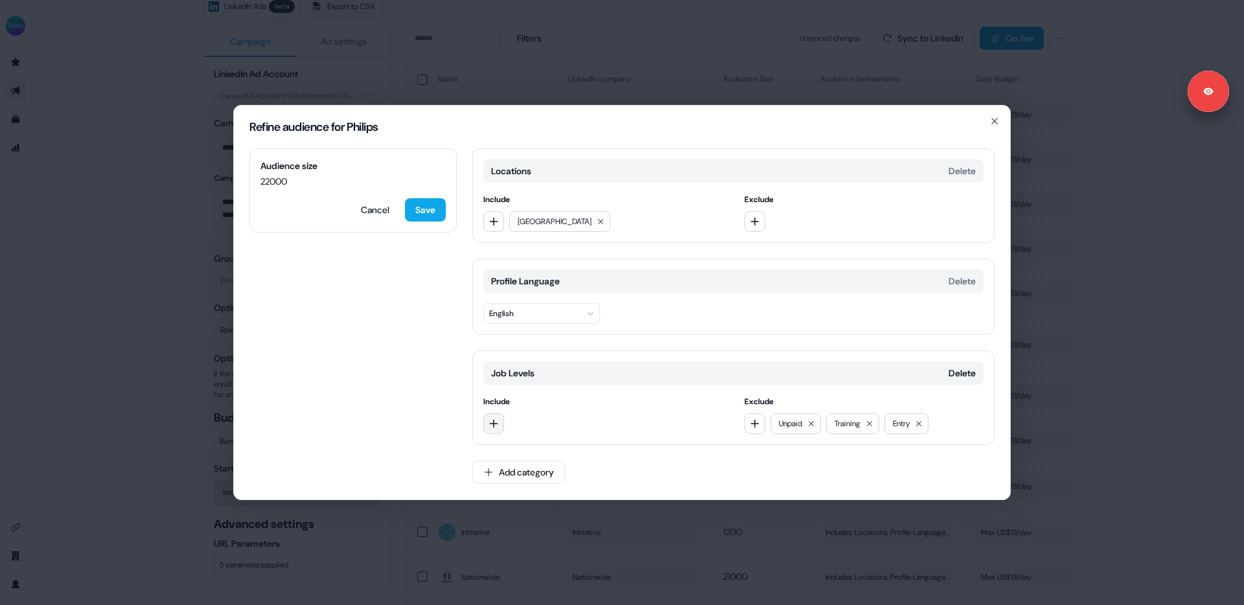
click at [497, 420] on icon "button" at bounding box center [493, 423] width 10 height 10
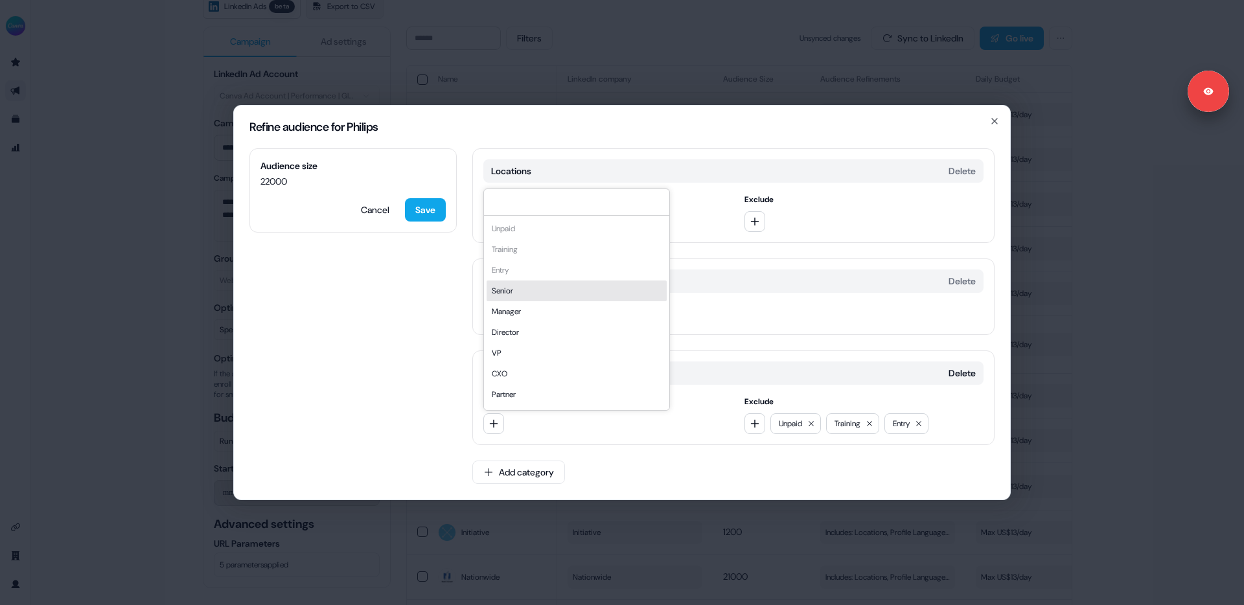
click at [463, 433] on div "Audience size 22000 Cancel Save Locations Delete Include [GEOGRAPHIC_DATA] Excl…" at bounding box center [622, 323] width 776 height 351
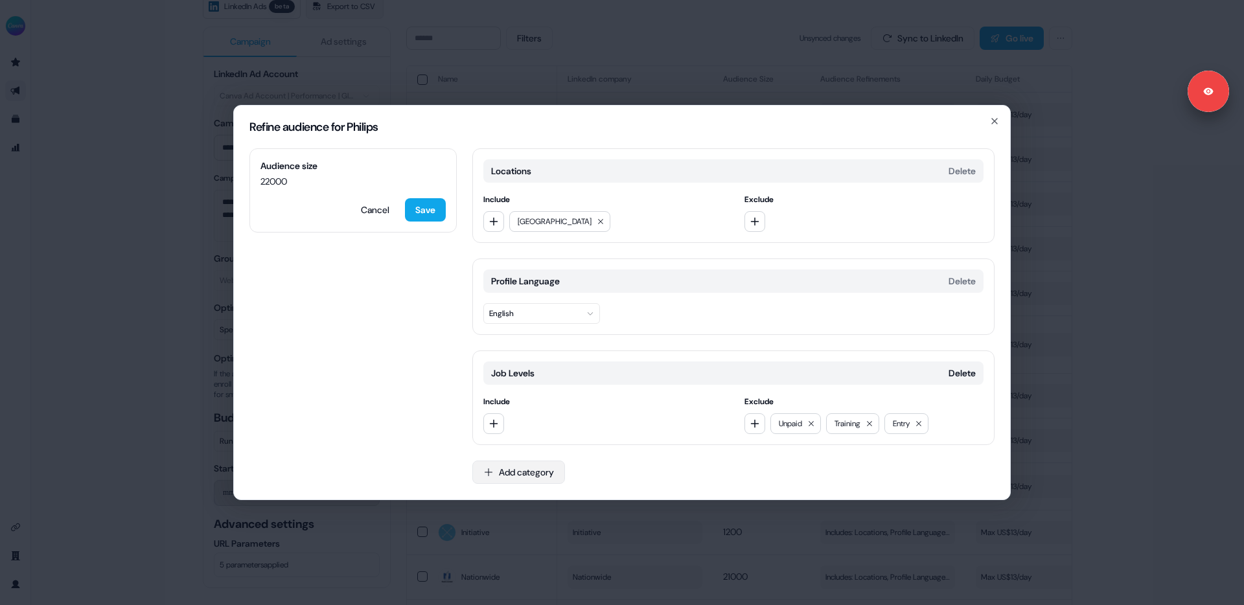
click at [512, 470] on button "Add category" at bounding box center [518, 471] width 93 height 23
type input "*****"
click at [509, 522] on div "Job Functions" at bounding box center [565, 524] width 185 height 21
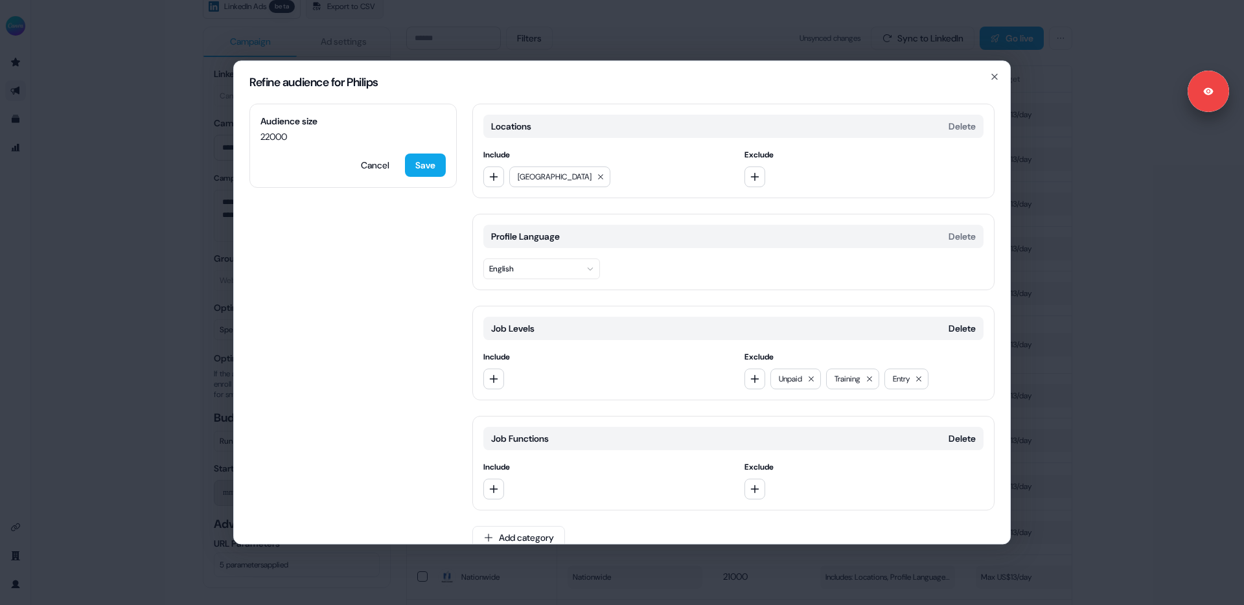
scroll to position [6, 0]
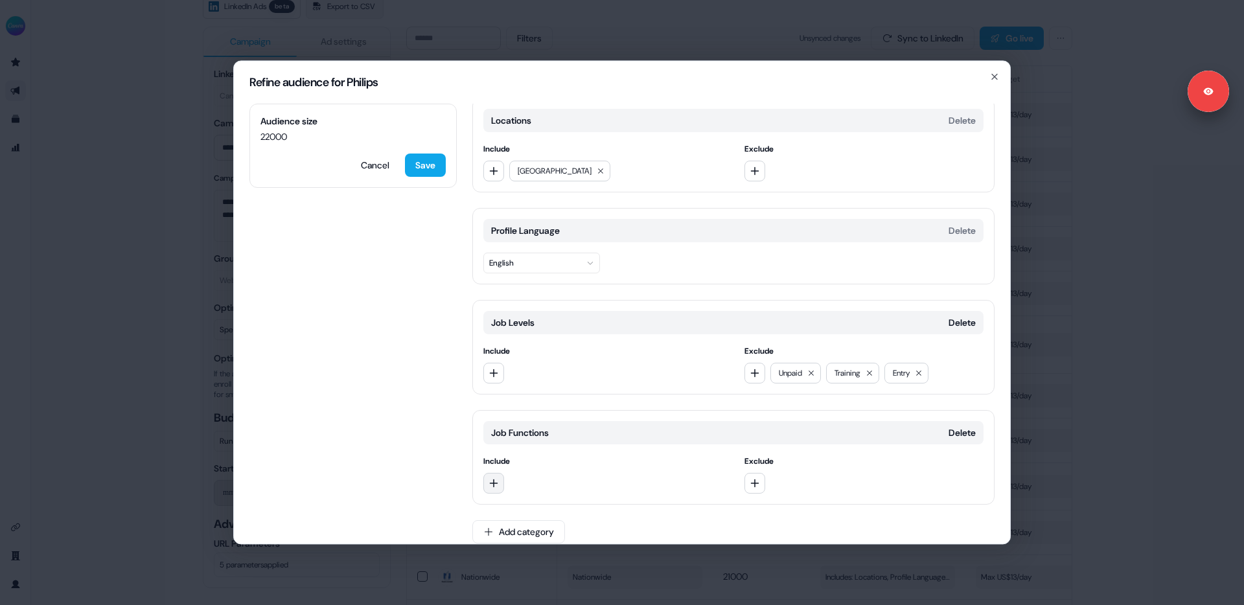
click at [492, 486] on icon "button" at bounding box center [493, 483] width 10 height 10
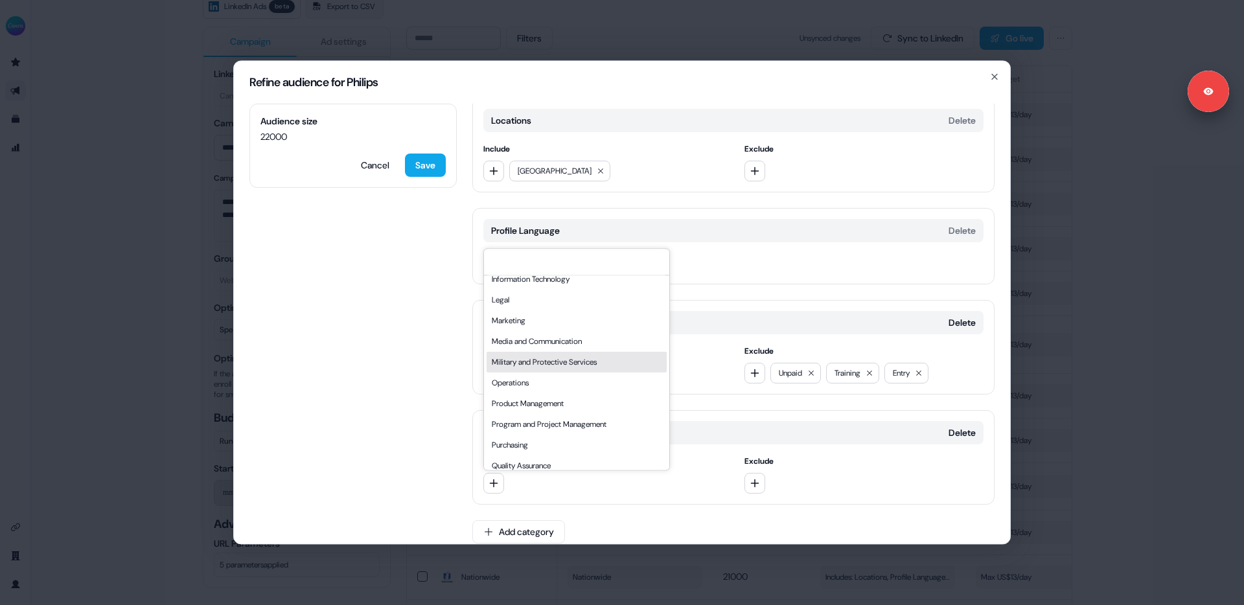
scroll to position [263, 0]
click at [394, 420] on div "Audience size 22000 Cancel Save Locations Delete Include [GEOGRAPHIC_DATA] Excl…" at bounding box center [622, 324] width 776 height 440
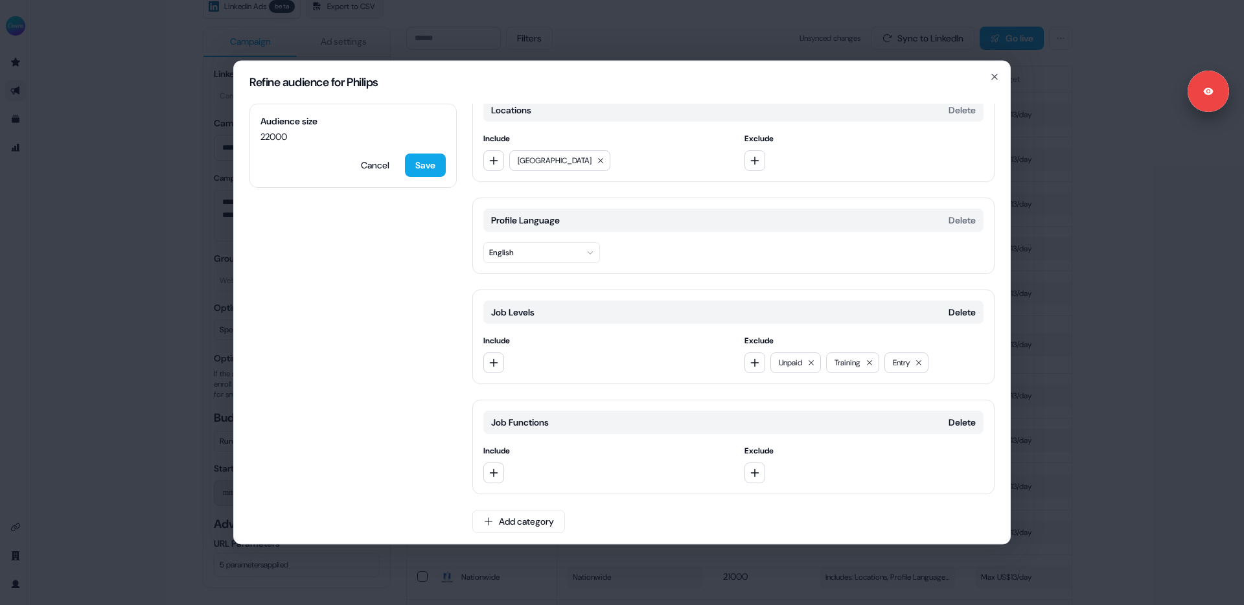
scroll to position [14, 0]
click at [953, 422] on button "Delete" at bounding box center [961, 424] width 27 height 13
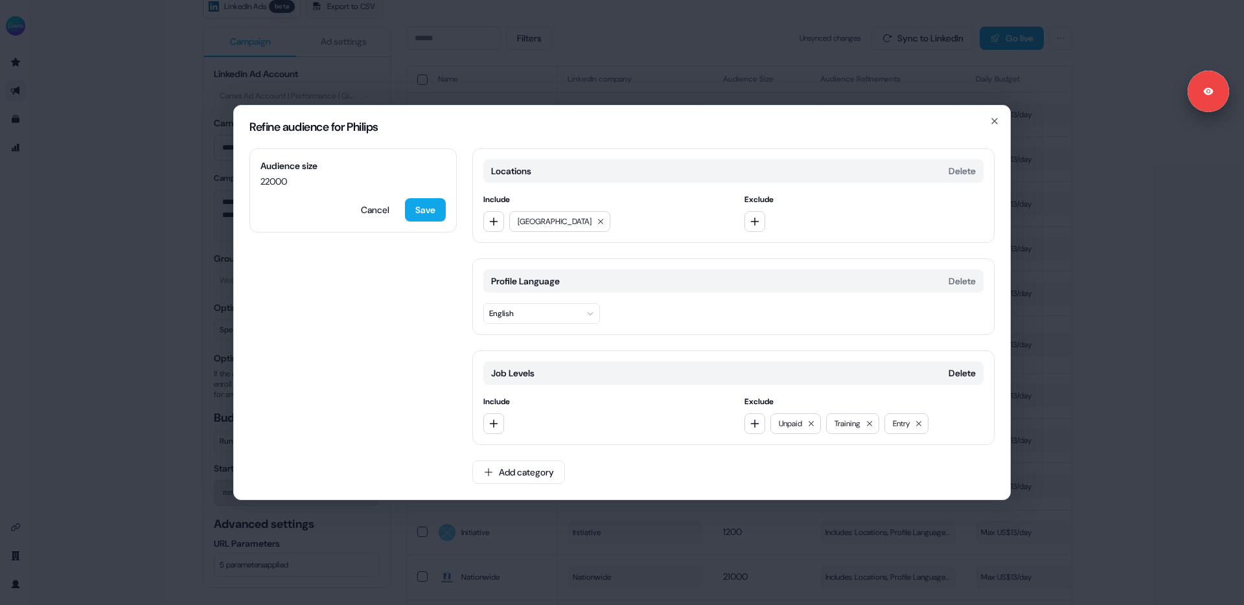
scroll to position [0, 0]
click at [176, 366] on div "Refine audience for Philips Audience size 22000 Cancel Save Locations Delete In…" at bounding box center [622, 302] width 1244 height 605
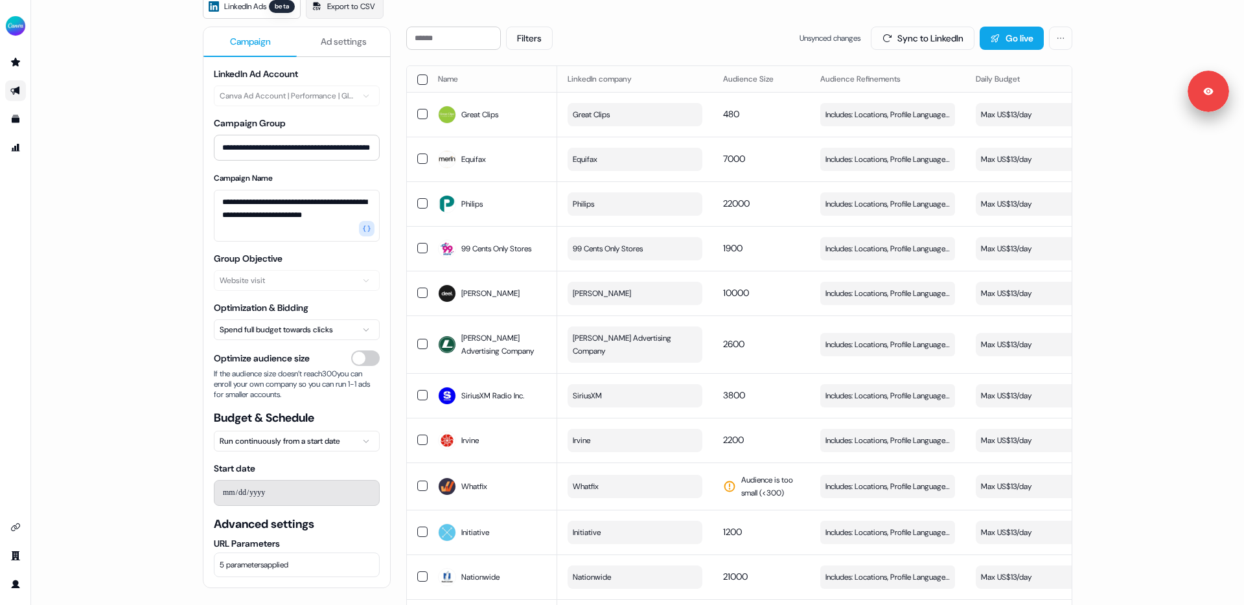
click at [259, 330] on html "**********" at bounding box center [622, 302] width 1244 height 605
click at [21, 23] on img "side nav menu" at bounding box center [15, 26] width 21 height 21
click at [35, 112] on div "Logout" at bounding box center [66, 107] width 123 height 23
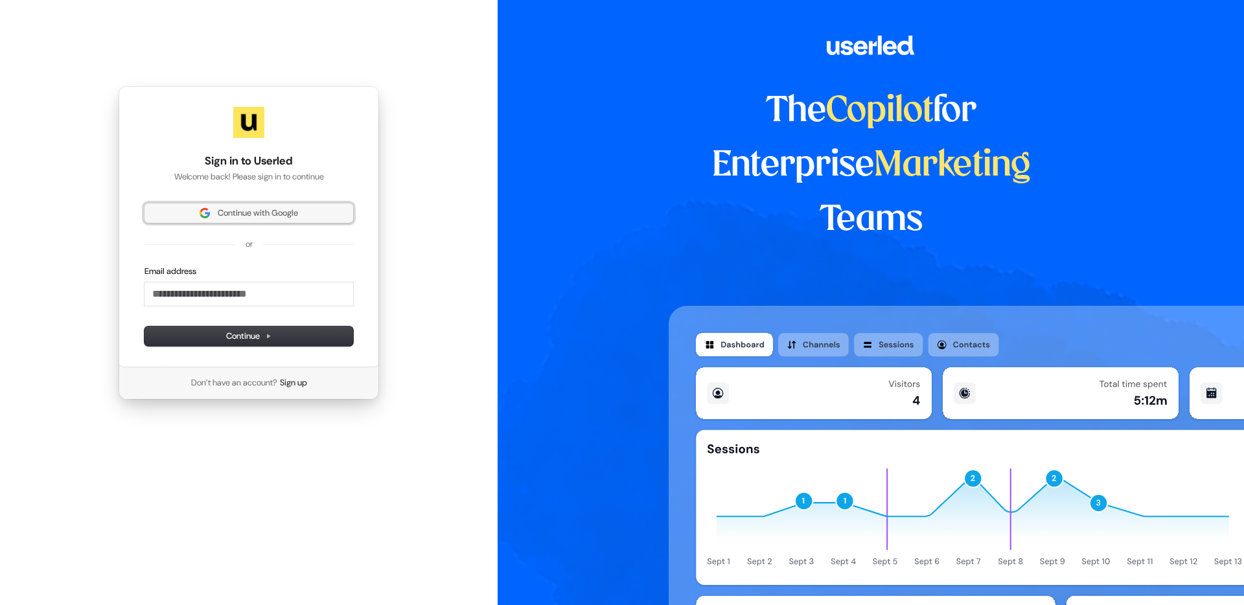
click at [192, 207] on span "Continue with Google" at bounding box center [248, 213] width 193 height 12
